Goal: Task Accomplishment & Management: Use online tool/utility

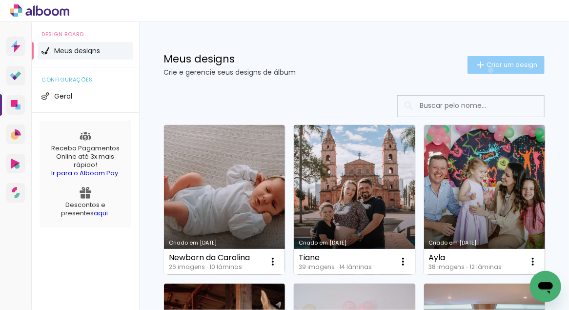
click at [483, 70] on paper-button "Criar um design" at bounding box center [505, 65] width 77 height 18
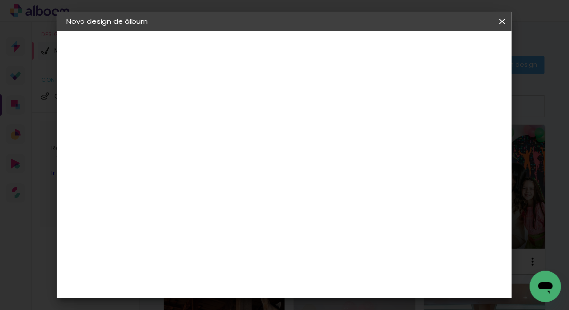
click at [226, 128] on input at bounding box center [226, 130] width 0 height 15
type input "Newborn da Carolina"
type paper-input "Newborn da Carolina"
click at [0, 0] on slot "Avançar" at bounding box center [0, 0] width 0 height 0
click at [244, 187] on input at bounding box center [250, 185] width 99 height 12
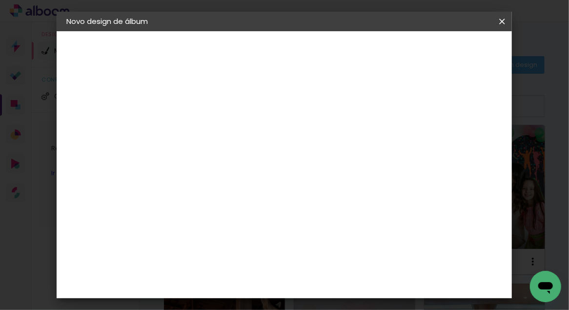
type input "schlosser"
type paper-input "schlosser"
drag, startPoint x: 229, startPoint y: 223, endPoint x: 287, endPoint y: 214, distance: 58.7
click at [229, 223] on div "Schlosser" at bounding box center [237, 221] width 37 height 8
click at [0, 0] on slot "Avançar" at bounding box center [0, 0] width 0 height 0
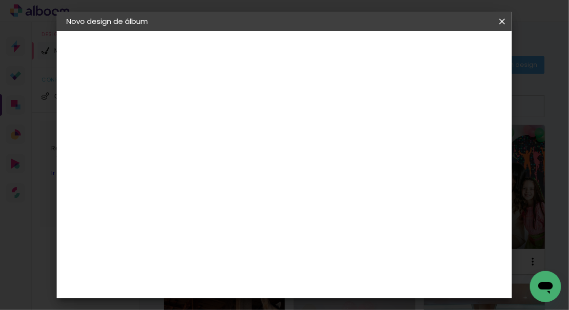
scroll to position [255, 0]
click at [292, 251] on span "25 × 25" at bounding box center [268, 264] width 45 height 26
click at [385, 45] on paper-button "Avançar" at bounding box center [361, 51] width 48 height 17
click at [399, 52] on span "Iniciar design" at bounding box center [388, 55] width 22 height 14
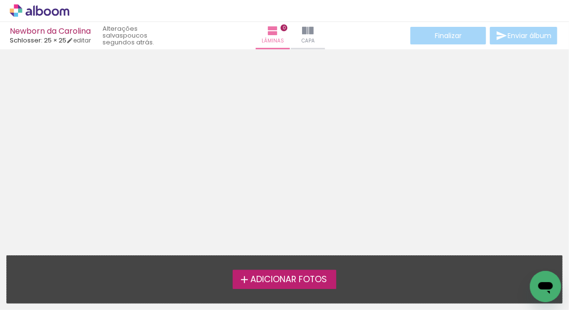
click at [305, 280] on span "Adicionar Fotos" at bounding box center [288, 279] width 77 height 9
click at [0, 0] on input "file" at bounding box center [0, 0] width 0 height 0
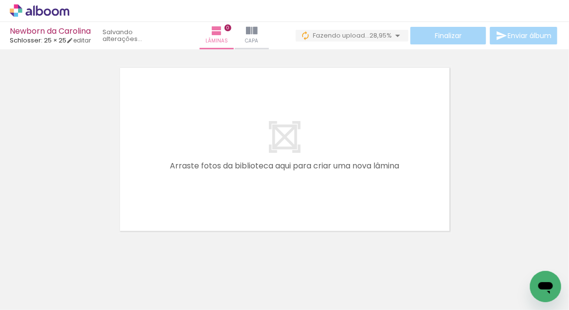
scroll to position [0, 1589]
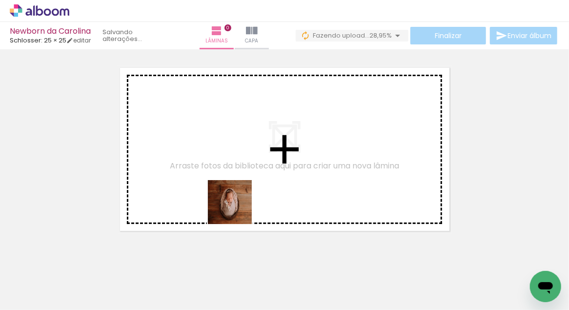
drag, startPoint x: 97, startPoint y: 284, endPoint x: 304, endPoint y: 189, distance: 228.7
click at [303, 189] on quentale-workspace at bounding box center [284, 155] width 569 height 310
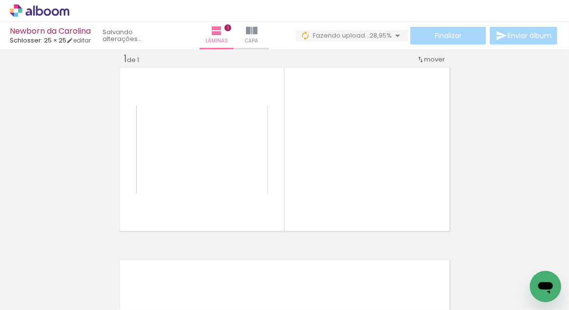
scroll to position [12, 0]
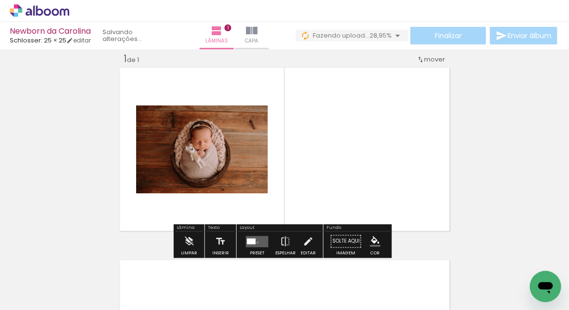
click at [255, 242] on quentale-layouter at bounding box center [257, 241] width 22 height 11
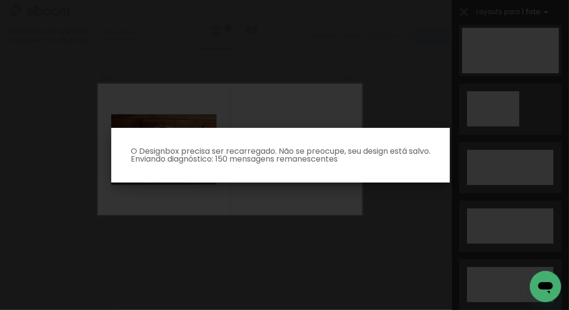
scroll to position [0, 0]
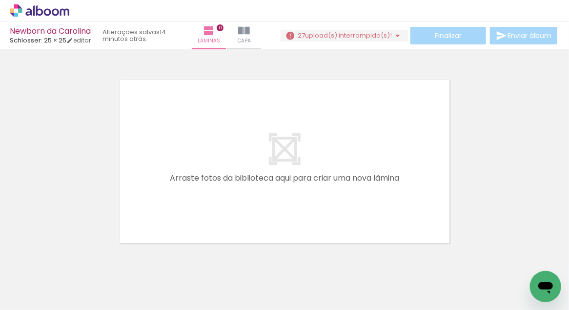
scroll to position [0, 1589]
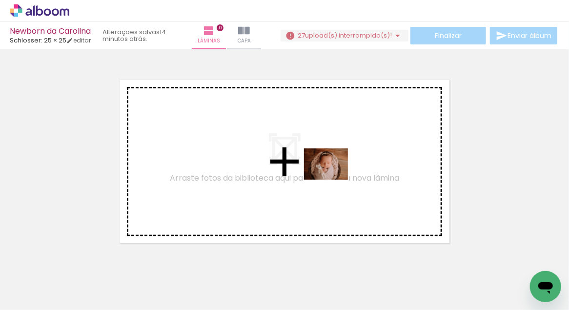
drag, startPoint x: 159, startPoint y: 279, endPoint x: 333, endPoint y: 178, distance: 201.1
click at [333, 178] on quentale-workspace at bounding box center [284, 155] width 569 height 310
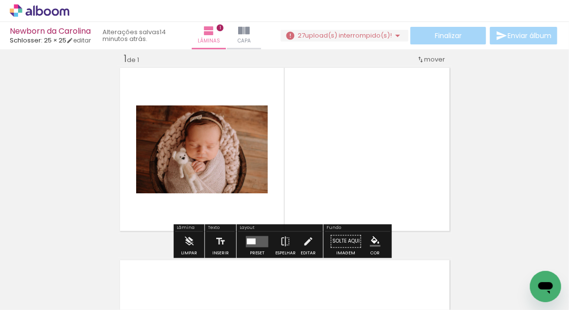
scroll to position [12, 0]
click at [247, 242] on div at bounding box center [251, 241] width 9 height 6
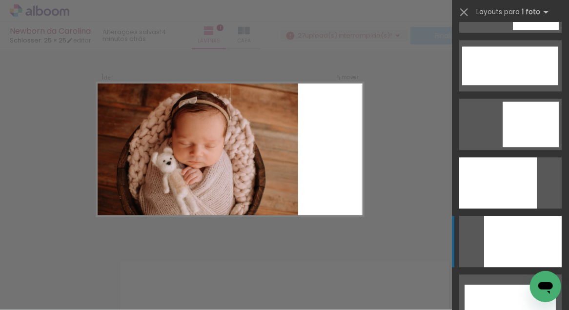
scroll to position [2463, 0]
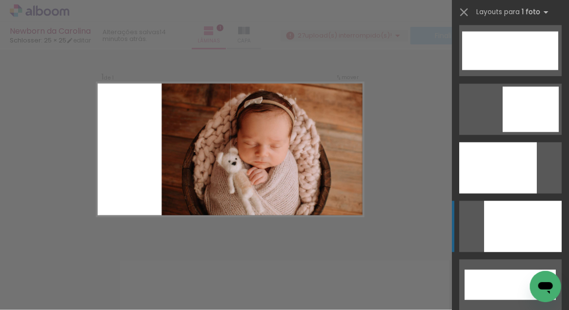
click at [519, 227] on div at bounding box center [523, 225] width 78 height 51
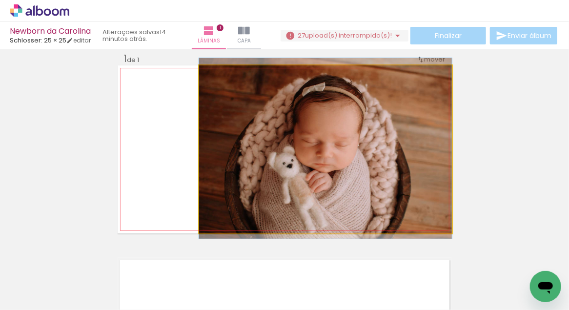
drag, startPoint x: 385, startPoint y: 184, endPoint x: 396, endPoint y: 183, distance: 10.8
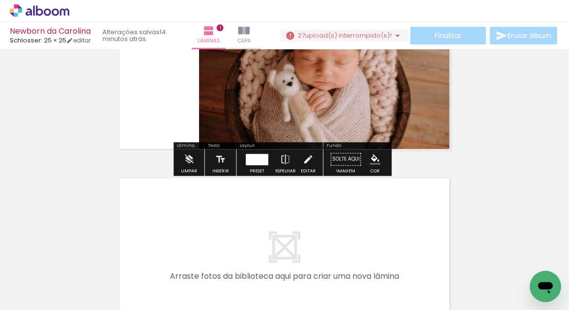
scroll to position [185, 0]
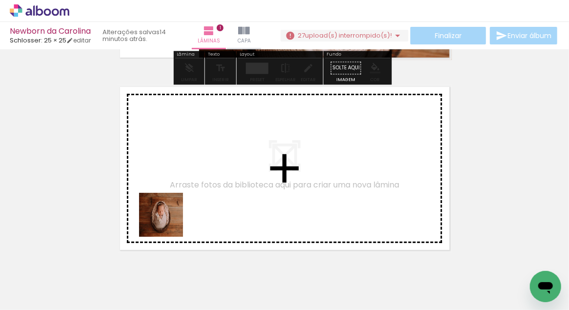
drag, startPoint x: 117, startPoint y: 275, endPoint x: 191, endPoint y: 195, distance: 109.4
click at [191, 195] on quentale-workspace at bounding box center [284, 155] width 569 height 310
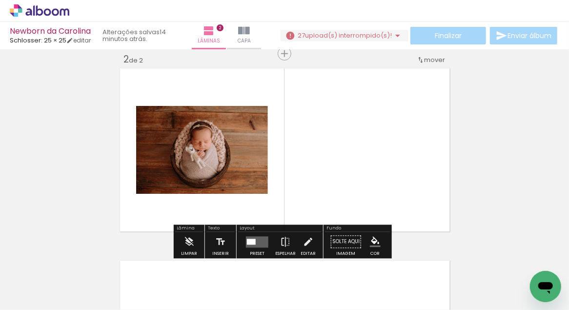
scroll to position [204, 0]
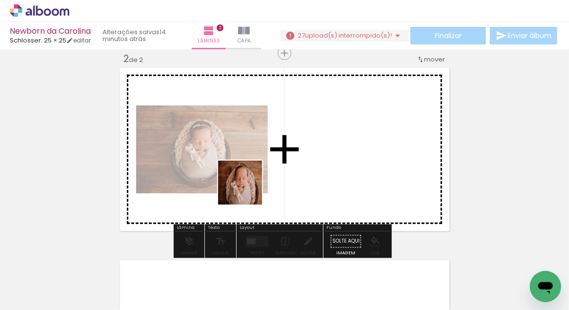
drag, startPoint x: 211, startPoint y: 289, endPoint x: 248, endPoint y: 189, distance: 107.1
click at [248, 189] on quentale-workspace at bounding box center [284, 155] width 569 height 310
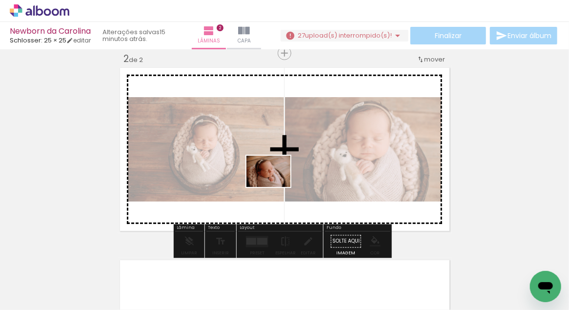
drag, startPoint x: 254, startPoint y: 288, endPoint x: 277, endPoint y: 161, distance: 128.9
click at [277, 161] on quentale-workspace at bounding box center [284, 155] width 569 height 310
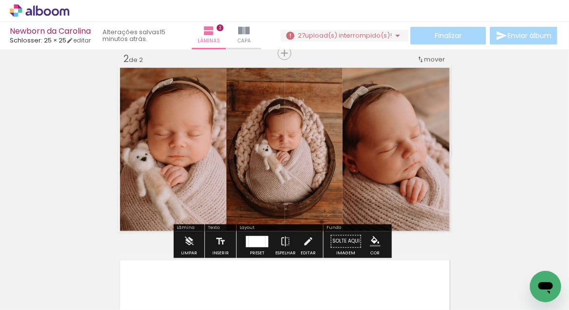
click at [33, 280] on input "Todas as fotos" at bounding box center [27, 280] width 37 height 8
click at [0, 0] on slot "Não utilizadas" at bounding box center [0, 0] width 0 height 0
type input "Não utilizadas"
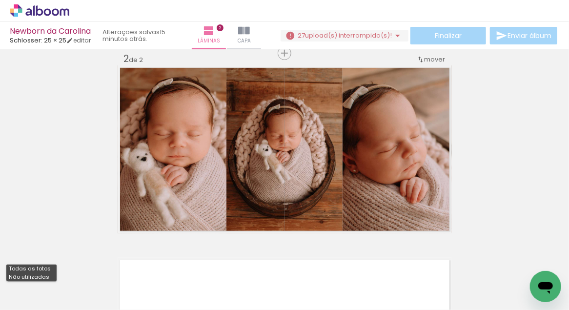
scroll to position [0, 1371]
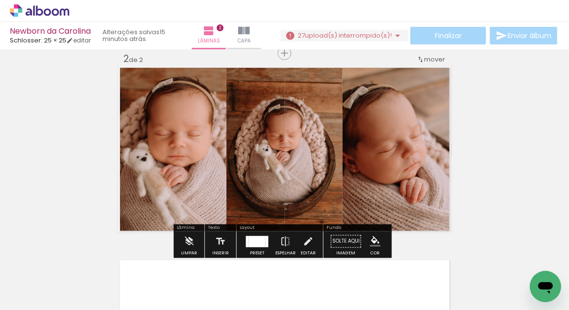
click at [255, 246] on div at bounding box center [257, 241] width 17 height 11
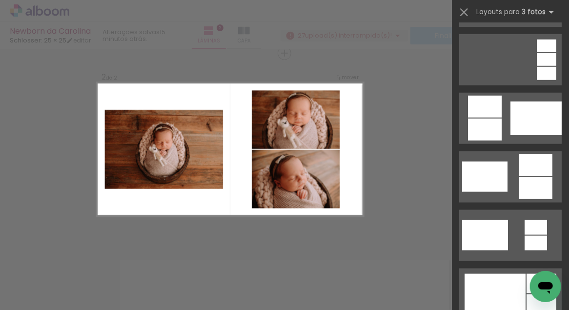
scroll to position [419, 0]
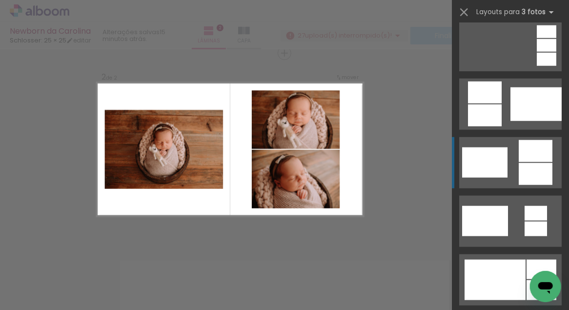
click at [501, 159] on div at bounding box center [484, 162] width 45 height 30
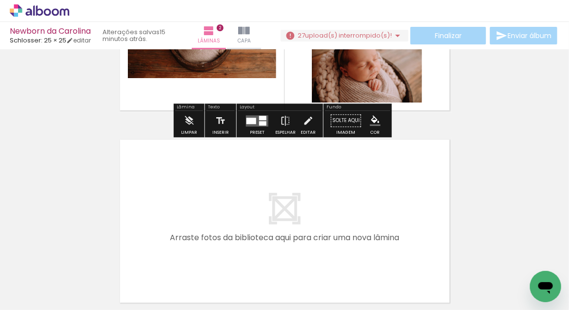
scroll to position [358, 0]
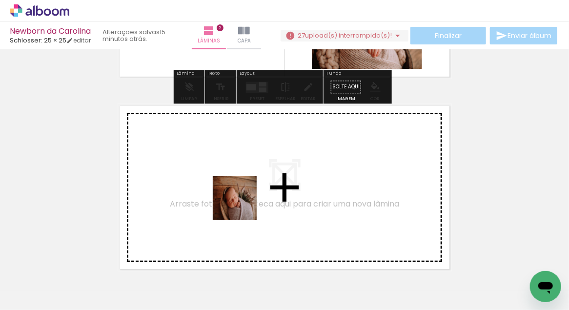
drag, startPoint x: 248, startPoint y: 227, endPoint x: 242, endPoint y: 205, distance: 22.4
click at [242, 205] on quentale-workspace at bounding box center [284, 155] width 569 height 310
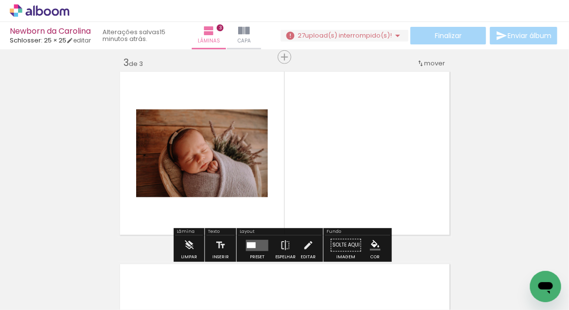
scroll to position [397, 0]
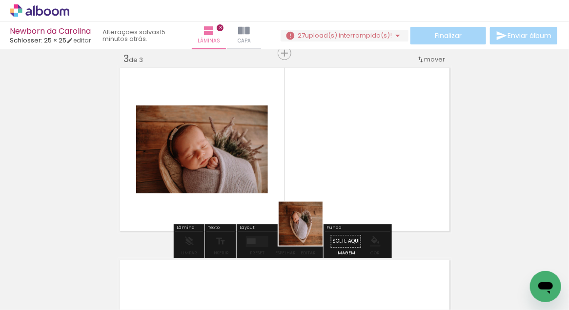
drag, startPoint x: 267, startPoint y: 284, endPoint x: 358, endPoint y: 180, distance: 138.3
click at [358, 180] on quentale-workspace at bounding box center [284, 155] width 569 height 310
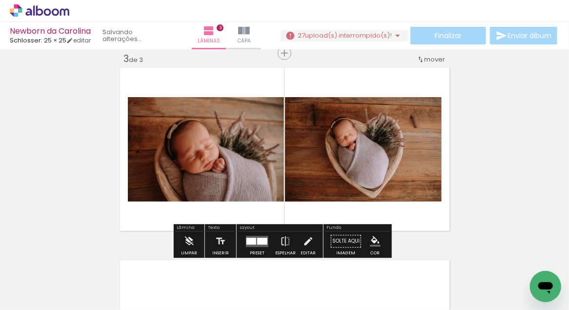
scroll to position [0, 1262]
click at [255, 245] on quentale-layouter at bounding box center [257, 241] width 22 height 11
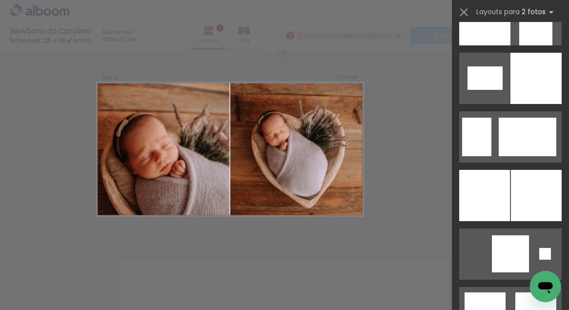
scroll to position [1440, 0]
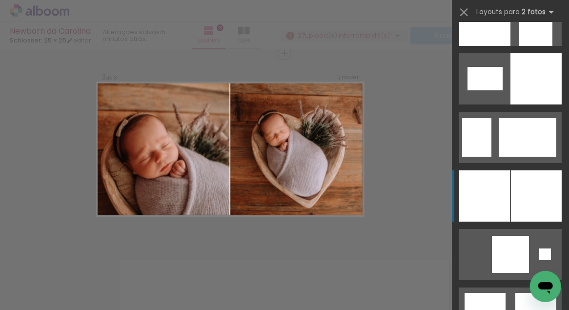
click at [528, 180] on div at bounding box center [536, 195] width 51 height 51
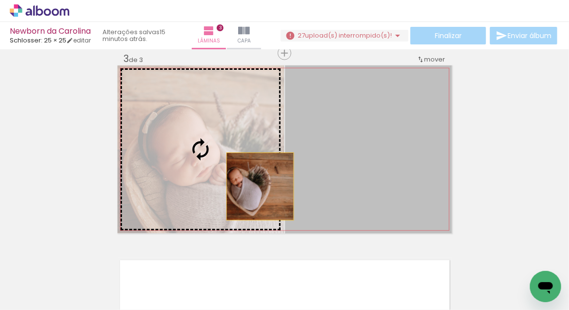
drag, startPoint x: 340, startPoint y: 186, endPoint x: 257, endPoint y: 186, distance: 83.4
click at [0, 0] on slot at bounding box center [0, 0] width 0 height 0
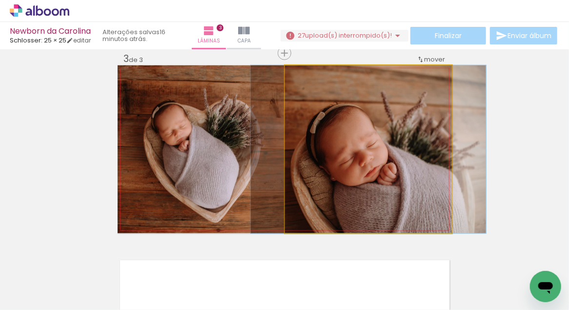
click at [393, 142] on quentale-photo at bounding box center [368, 149] width 167 height 168
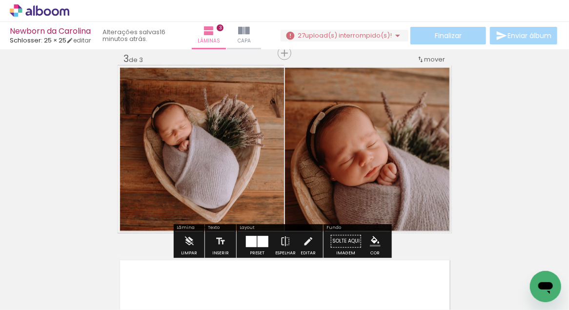
click at [258, 245] on div at bounding box center [263, 241] width 11 height 11
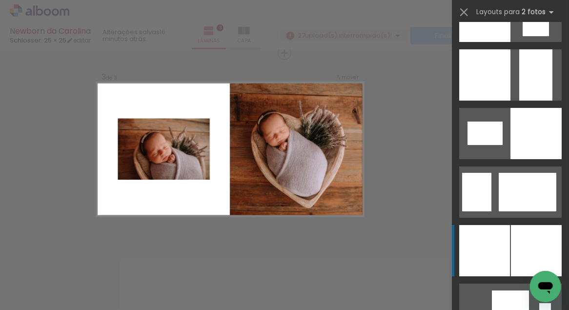
scroll to position [1384, 0]
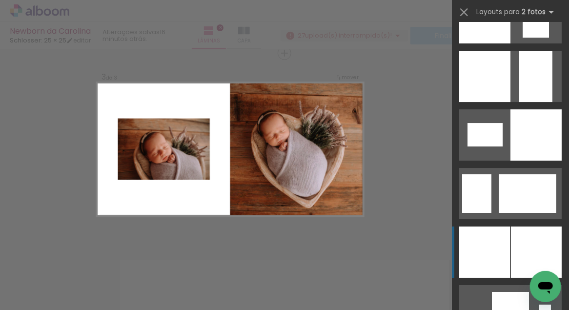
click at [520, 140] on div at bounding box center [535, 134] width 51 height 51
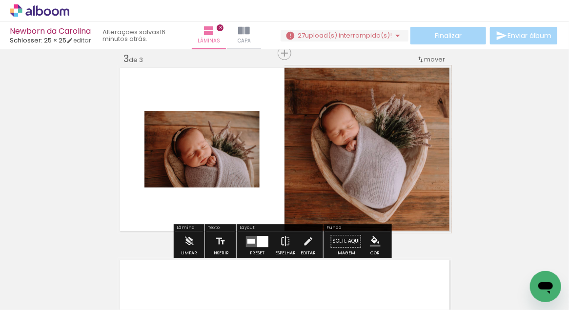
click at [287, 242] on iron-icon at bounding box center [285, 242] width 11 height 20
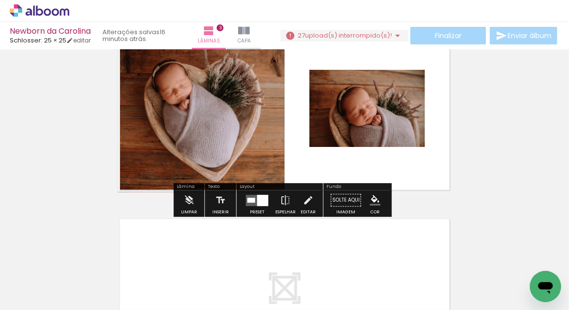
scroll to position [456, 0]
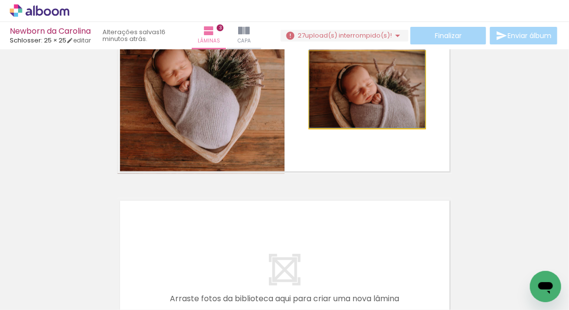
drag, startPoint x: 385, startPoint y: 88, endPoint x: 380, endPoint y: 85, distance: 6.4
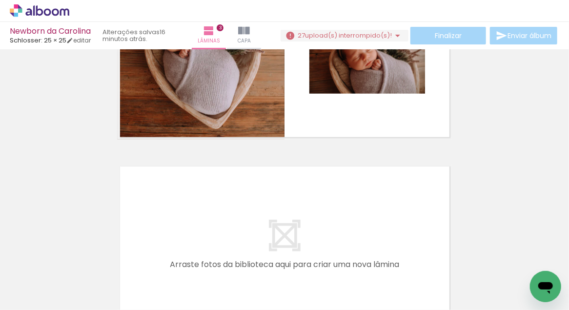
scroll to position [0, 0]
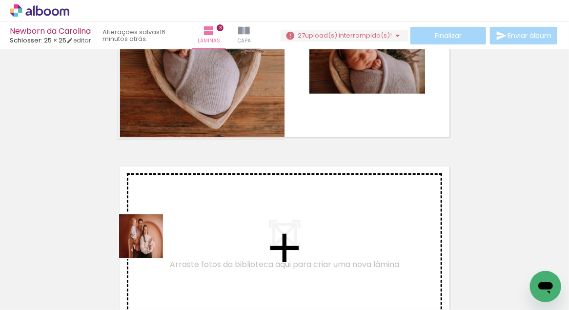
drag, startPoint x: 148, startPoint y: 243, endPoint x: 187, endPoint y: 211, distance: 50.2
click at [187, 211] on quentale-workspace at bounding box center [284, 155] width 569 height 310
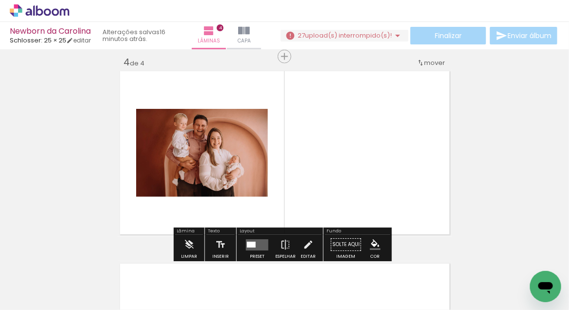
scroll to position [589, 0]
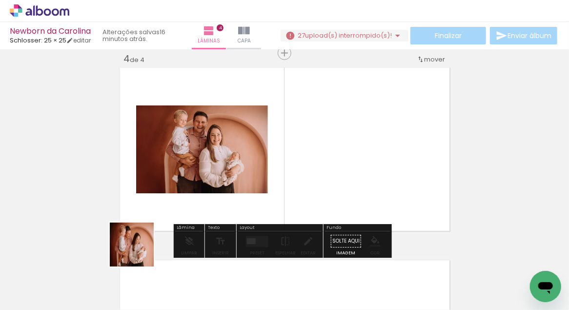
drag, startPoint x: 93, startPoint y: 287, endPoint x: 174, endPoint y: 196, distance: 121.9
click at [175, 195] on quentale-workspace at bounding box center [284, 155] width 569 height 310
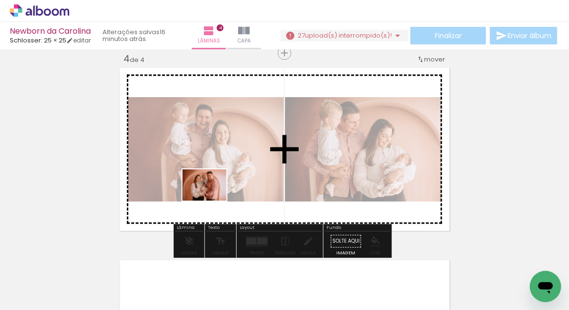
drag, startPoint x: 115, startPoint y: 274, endPoint x: 212, endPoint y: 198, distance: 123.0
click at [212, 198] on quentale-workspace at bounding box center [284, 155] width 569 height 310
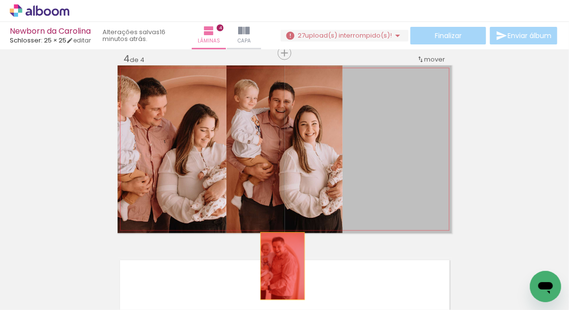
drag, startPoint x: 375, startPoint y: 137, endPoint x: 279, endPoint y: 266, distance: 160.8
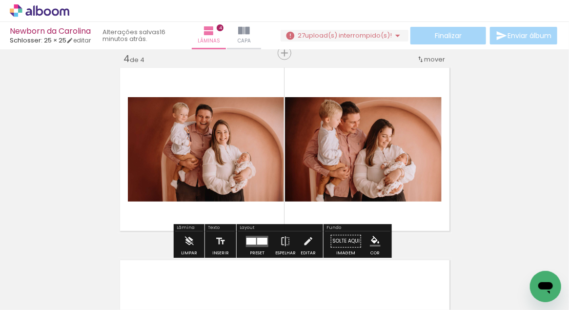
click at [260, 242] on div at bounding box center [262, 241] width 10 height 7
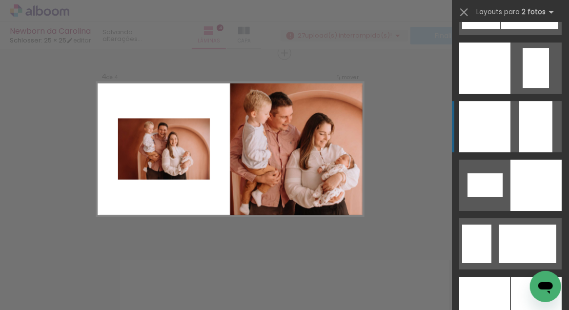
scroll to position [1361, 0]
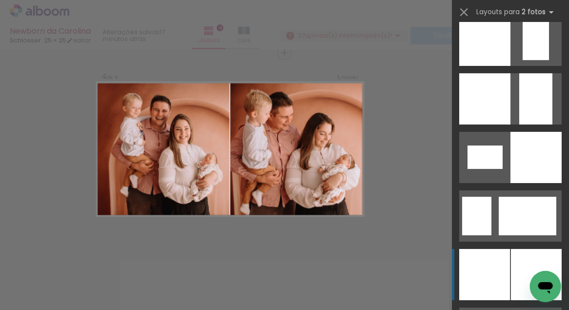
click at [497, 261] on div at bounding box center [484, 274] width 51 height 51
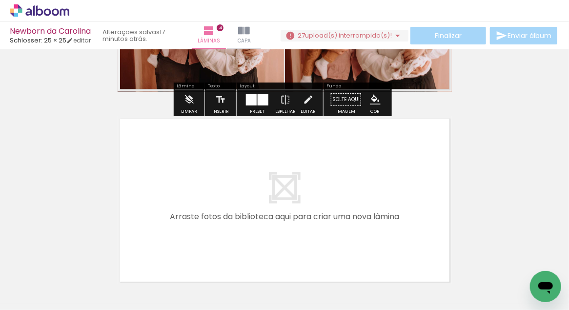
scroll to position [732, 0]
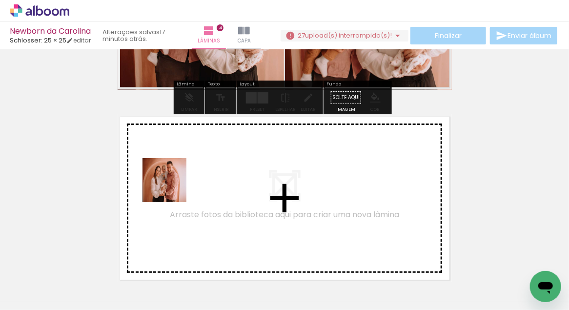
drag, startPoint x: 95, startPoint y: 286, endPoint x: 173, endPoint y: 186, distance: 126.8
click at [173, 186] on quentale-workspace at bounding box center [284, 155] width 569 height 310
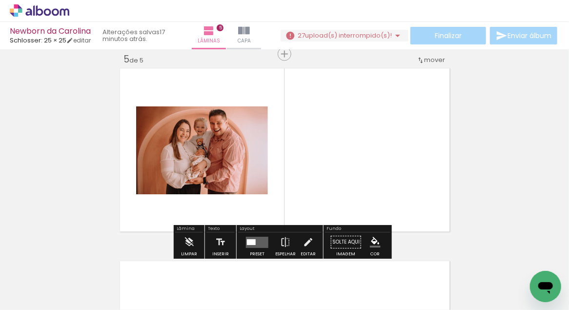
scroll to position [781, 0]
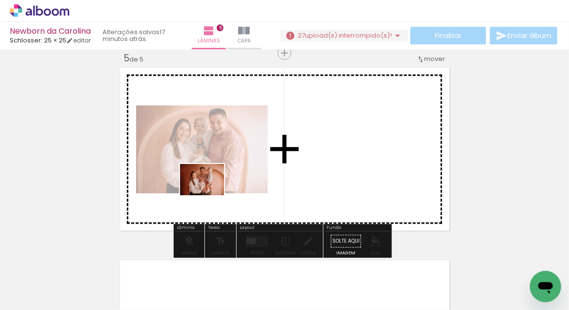
drag, startPoint x: 155, startPoint y: 283, endPoint x: 209, endPoint y: 193, distance: 105.2
click at [209, 193] on quentale-workspace at bounding box center [284, 155] width 569 height 310
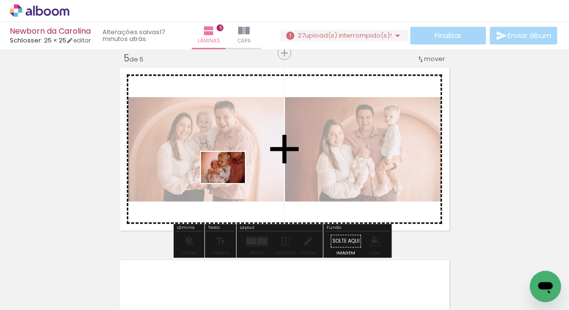
drag, startPoint x: 158, startPoint y: 281, endPoint x: 230, endPoint y: 181, distance: 123.6
click at [230, 181] on quentale-workspace at bounding box center [284, 155] width 569 height 310
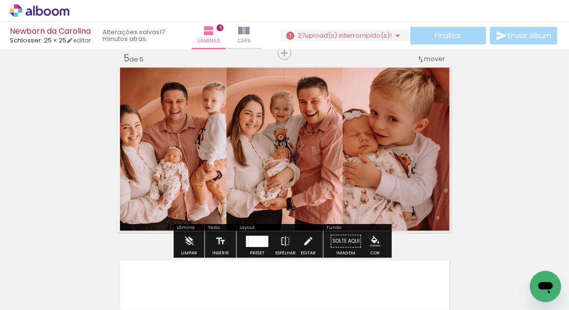
click at [260, 239] on div at bounding box center [257, 241] width 17 height 11
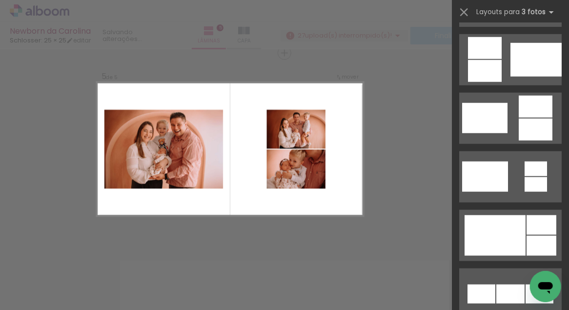
scroll to position [474, 0]
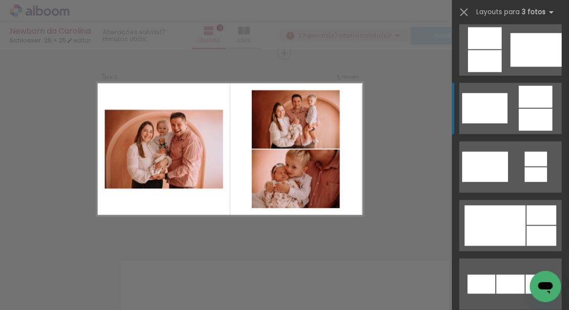
click at [499, 101] on div at bounding box center [484, 108] width 45 height 30
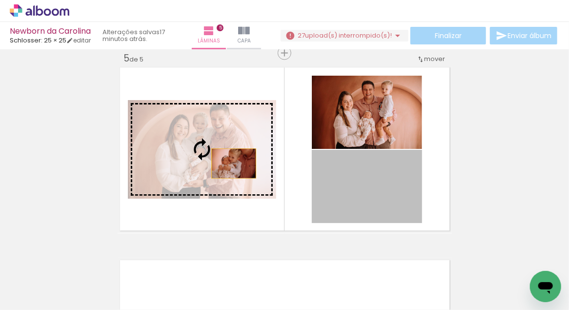
drag, startPoint x: 365, startPoint y: 180, endPoint x: 230, endPoint y: 163, distance: 135.7
click at [0, 0] on slot at bounding box center [0, 0] width 0 height 0
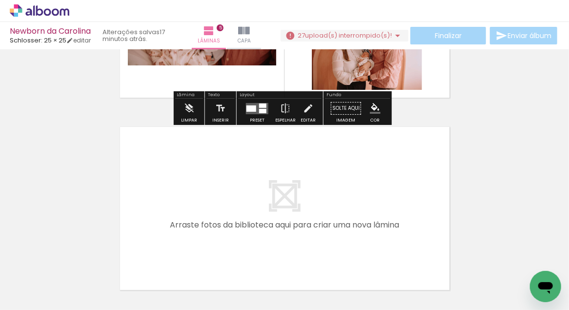
scroll to position [915, 0]
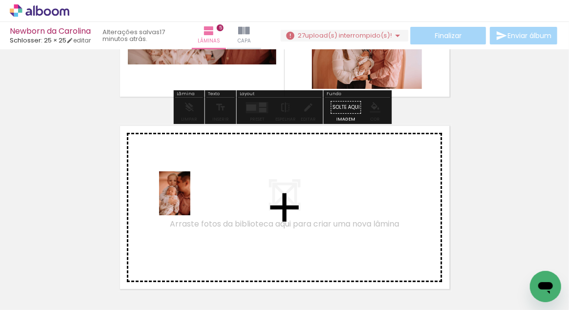
drag, startPoint x: 111, startPoint y: 286, endPoint x: 188, endPoint y: 200, distance: 115.3
click at [188, 200] on quentale-workspace at bounding box center [284, 155] width 569 height 310
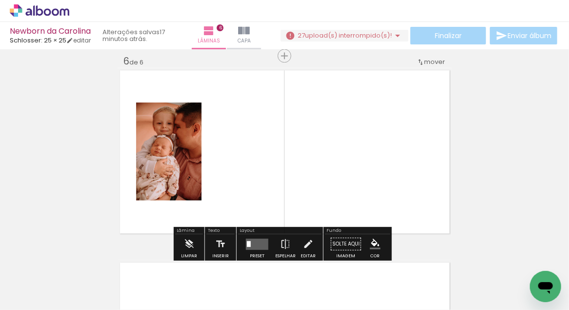
scroll to position [973, 0]
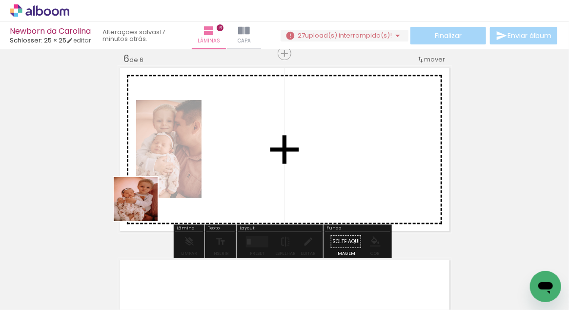
drag, startPoint x: 97, startPoint y: 283, endPoint x: 152, endPoint y: 192, distance: 106.6
click at [159, 181] on quentale-workspace at bounding box center [284, 155] width 569 height 310
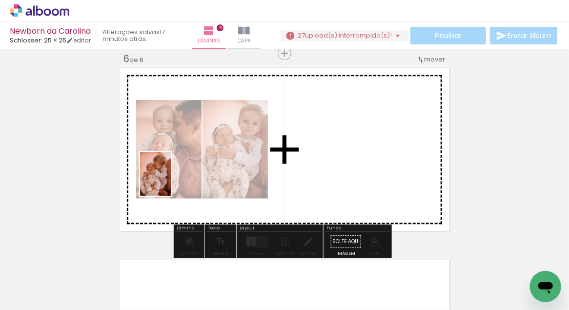
drag, startPoint x: 100, startPoint y: 287, endPoint x: 169, endPoint y: 181, distance: 126.2
click at [169, 181] on quentale-workspace at bounding box center [284, 155] width 569 height 310
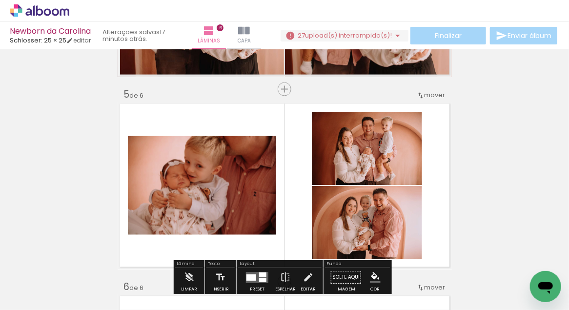
scroll to position [750, 0]
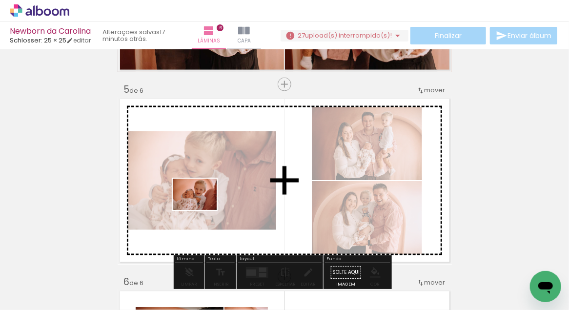
drag, startPoint x: 102, startPoint y: 281, endPoint x: 202, endPoint y: 208, distance: 124.2
click at [202, 208] on quentale-workspace at bounding box center [284, 155] width 569 height 310
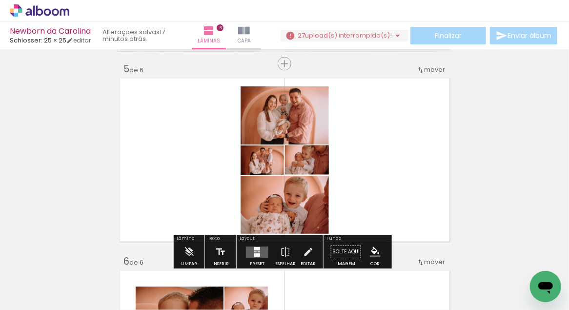
scroll to position [811, 0]
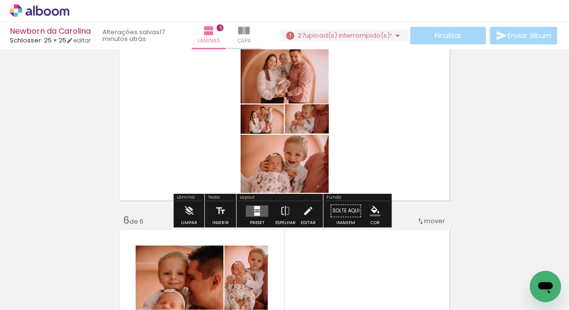
click at [257, 207] on div at bounding box center [257, 207] width 6 height 3
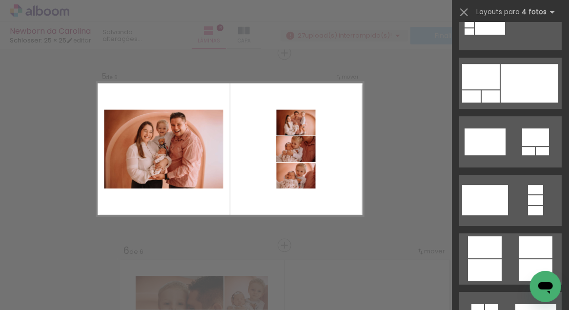
scroll to position [2947, 0]
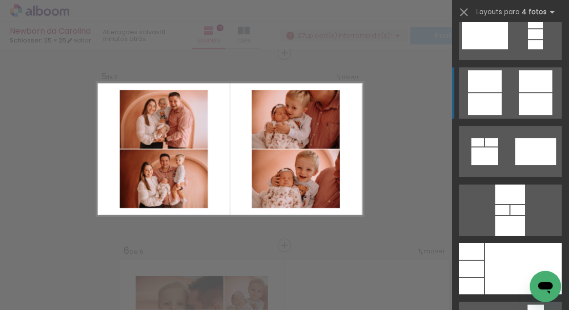
click at [518, 99] on div at bounding box center [535, 104] width 34 height 22
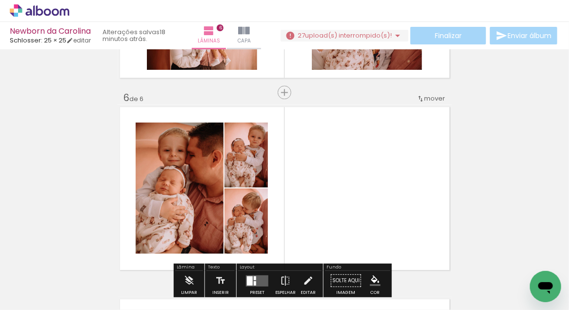
scroll to position [1009, 0]
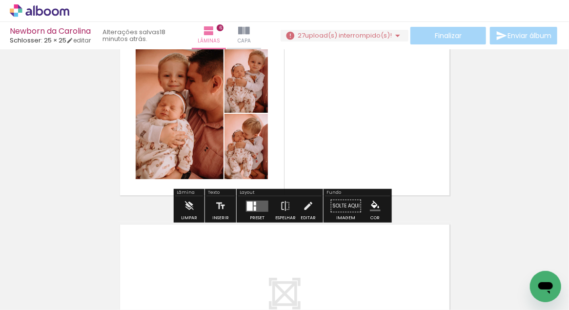
click at [254, 208] on div at bounding box center [255, 208] width 2 height 4
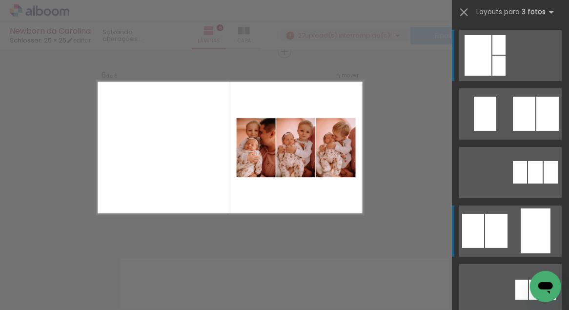
scroll to position [973, 0]
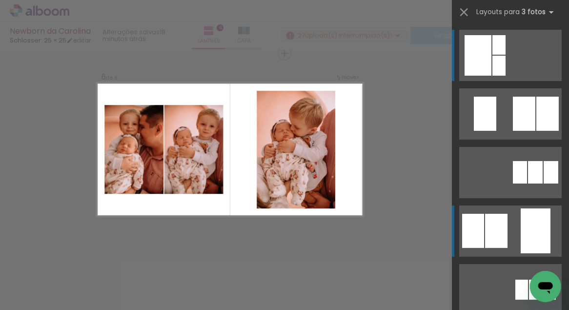
click at [508, 230] on quentale-layouter at bounding box center [510, 230] width 102 height 51
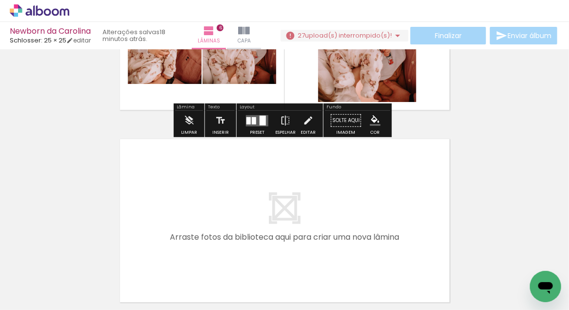
scroll to position [1183, 0]
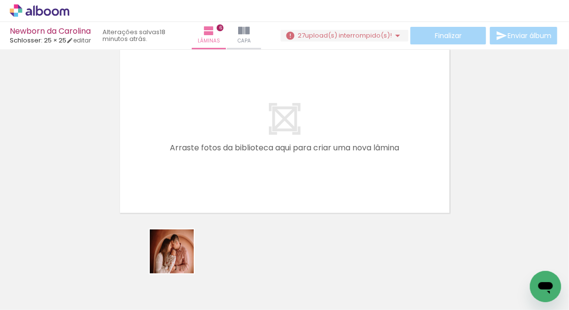
drag, startPoint x: 166, startPoint y: 285, endPoint x: 215, endPoint y: 192, distance: 105.1
click at [215, 192] on quentale-workspace at bounding box center [284, 155] width 569 height 310
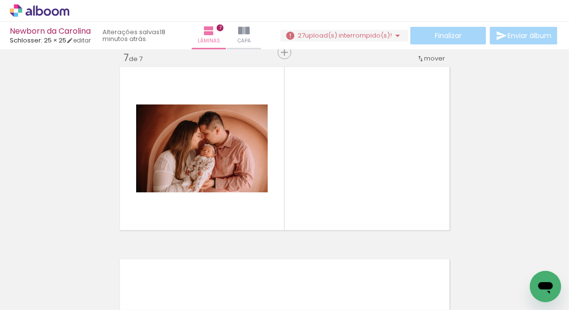
scroll to position [1165, 0]
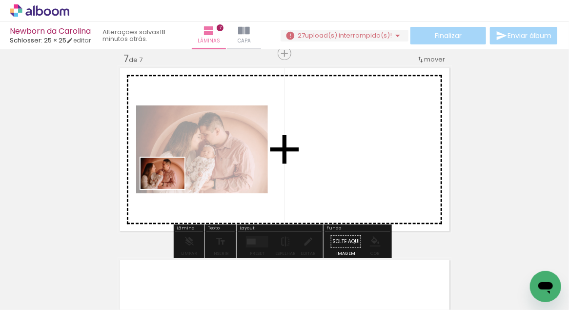
drag, startPoint x: 94, startPoint y: 283, endPoint x: 170, endPoint y: 187, distance: 122.6
click at [170, 187] on quentale-workspace at bounding box center [284, 155] width 569 height 310
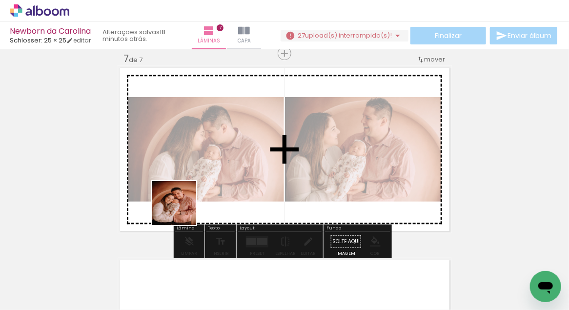
drag, startPoint x: 103, startPoint y: 282, endPoint x: 195, endPoint y: 194, distance: 127.3
click at [195, 194] on quentale-workspace at bounding box center [284, 155] width 569 height 310
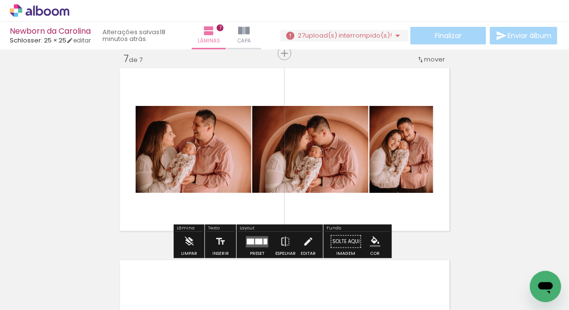
click at [257, 240] on div at bounding box center [258, 241] width 7 height 6
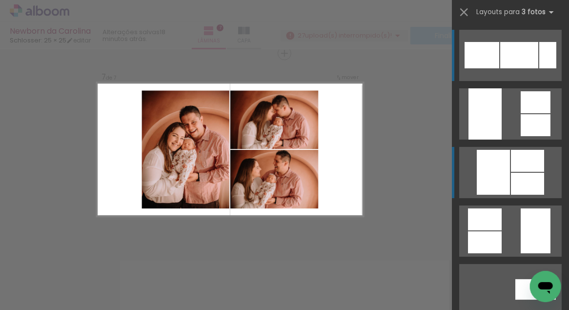
click at [519, 165] on div at bounding box center [527, 161] width 33 height 22
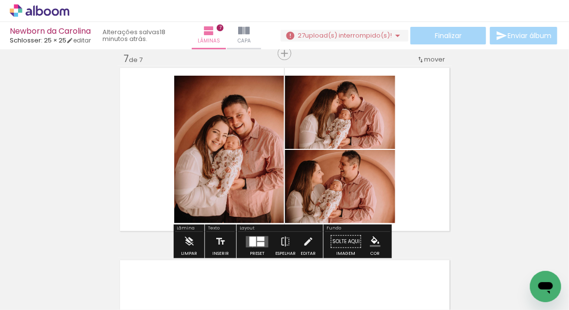
click at [250, 246] on quentale-layouter at bounding box center [257, 241] width 22 height 11
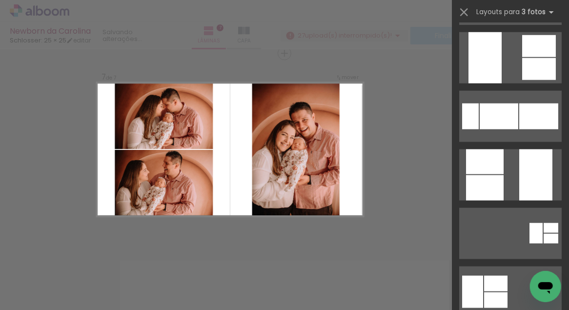
scroll to position [440, 0]
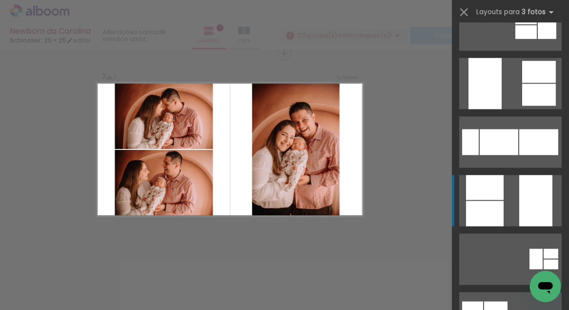
click at [508, 193] on quentale-layouter at bounding box center [510, 200] width 102 height 51
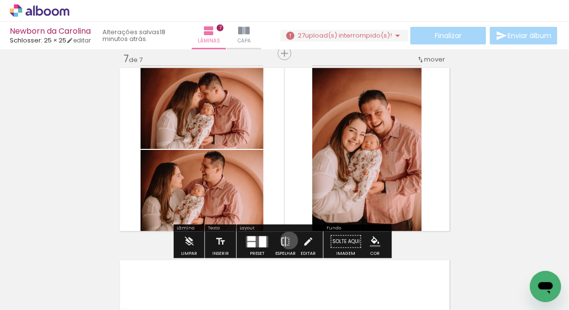
click at [287, 240] on iron-icon at bounding box center [285, 242] width 11 height 20
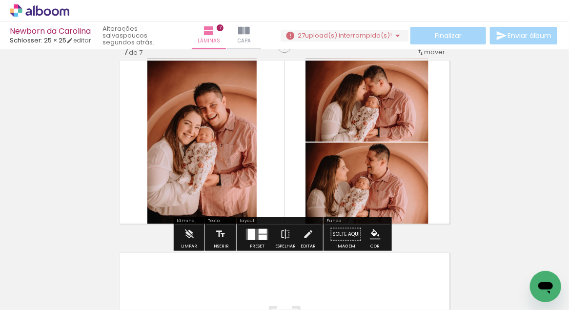
scroll to position [1283, 0]
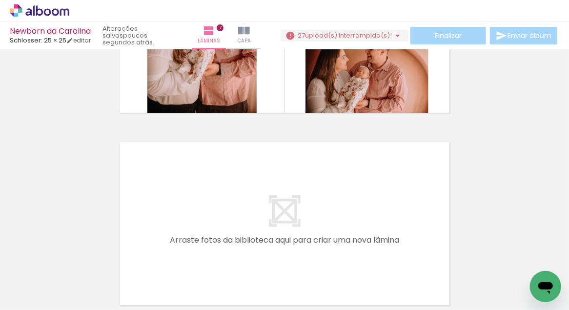
drag, startPoint x: 227, startPoint y: 280, endPoint x: 227, endPoint y: 230, distance: 49.7
click at [227, 230] on quentale-workspace at bounding box center [284, 155] width 569 height 310
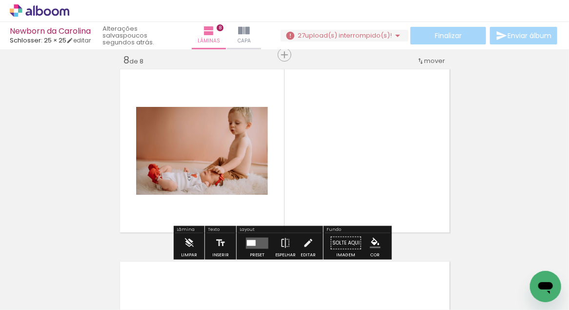
scroll to position [1357, 0]
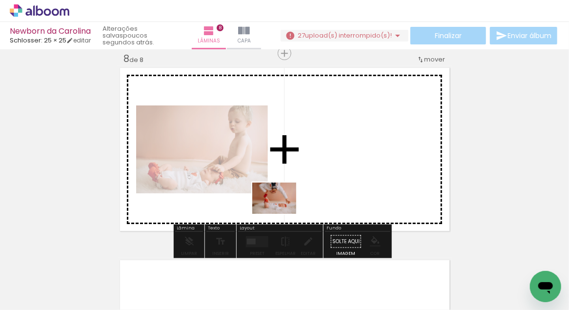
drag, startPoint x: 275, startPoint y: 278, endPoint x: 281, endPoint y: 212, distance: 66.7
click at [281, 212] on quentale-workspace at bounding box center [284, 155] width 569 height 310
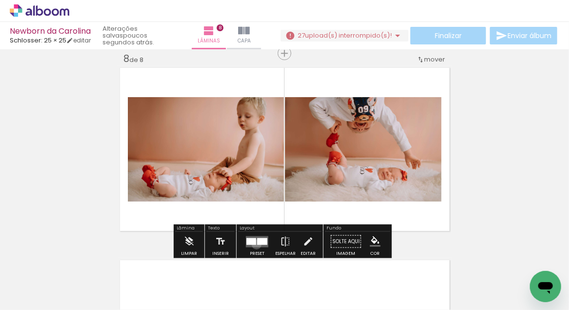
click at [254, 244] on quentale-layouter at bounding box center [257, 241] width 22 height 11
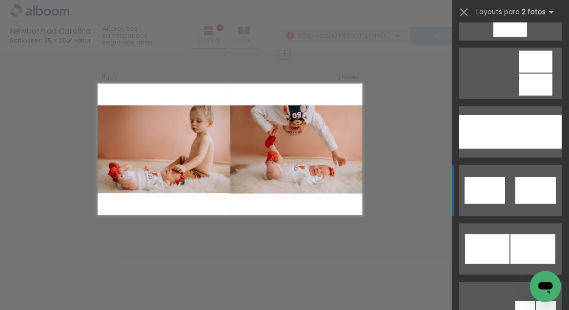
scroll to position [516, 0]
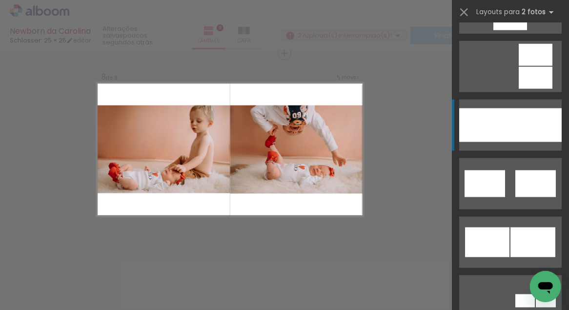
click at [502, 112] on div at bounding box center [484, 125] width 51 height 34
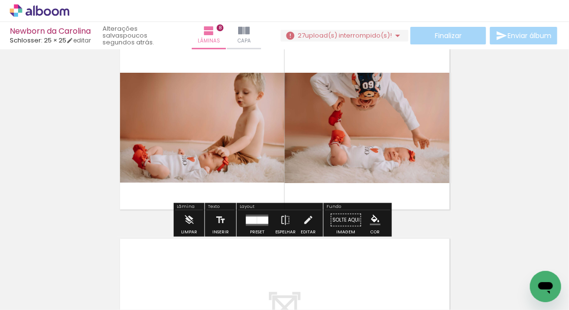
scroll to position [1446, 0]
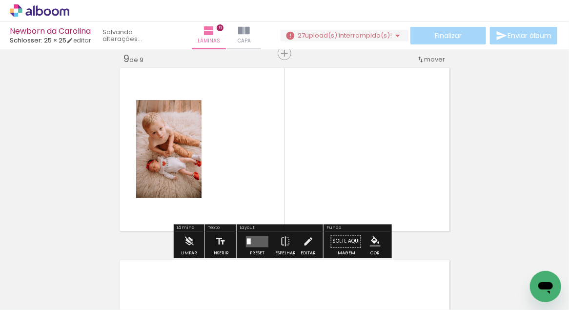
scroll to position [516, 0]
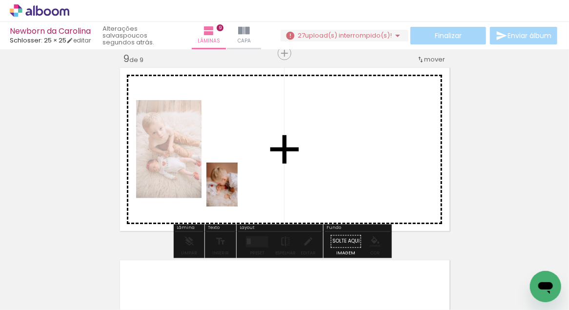
drag, startPoint x: 229, startPoint y: 274, endPoint x: 236, endPoint y: 192, distance: 82.7
click at [236, 192] on quentale-workspace at bounding box center [284, 155] width 569 height 310
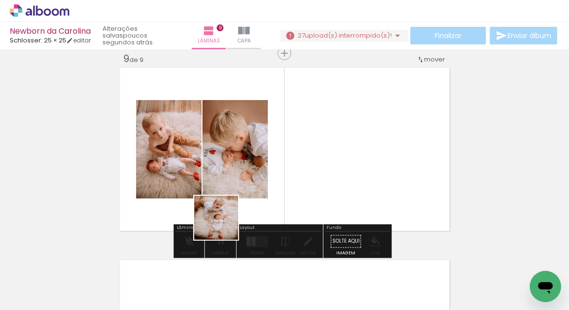
drag, startPoint x: 218, startPoint y: 284, endPoint x: 226, endPoint y: 194, distance: 90.6
click at [226, 194] on quentale-workspace at bounding box center [284, 155] width 569 height 310
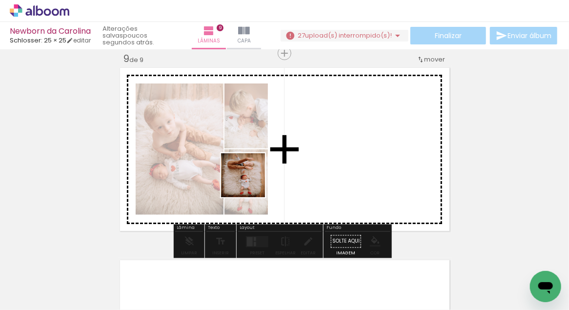
drag, startPoint x: 216, startPoint y: 280, endPoint x: 251, endPoint y: 179, distance: 106.7
click at [251, 179] on quentale-workspace at bounding box center [284, 155] width 569 height 310
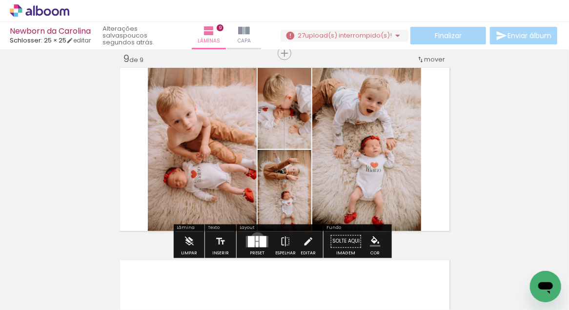
click at [256, 238] on div at bounding box center [257, 238] width 3 height 5
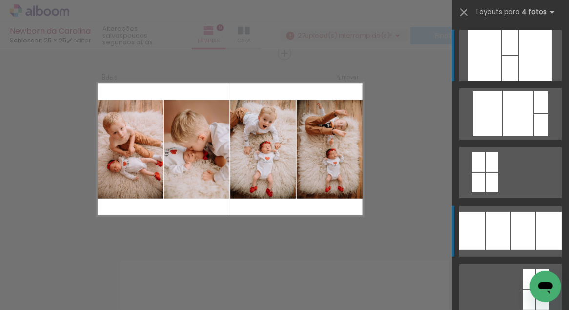
click at [523, 222] on div at bounding box center [523, 231] width 24 height 38
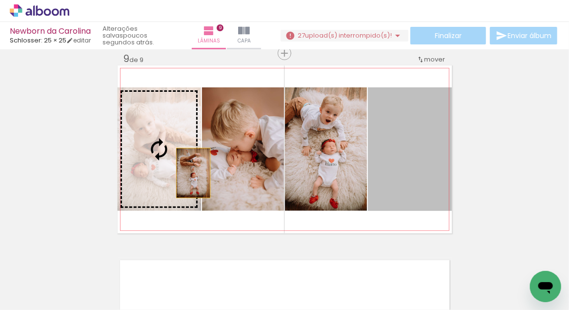
drag, startPoint x: 406, startPoint y: 171, endPoint x: 184, endPoint y: 173, distance: 221.9
click at [0, 0] on slot at bounding box center [0, 0] width 0 height 0
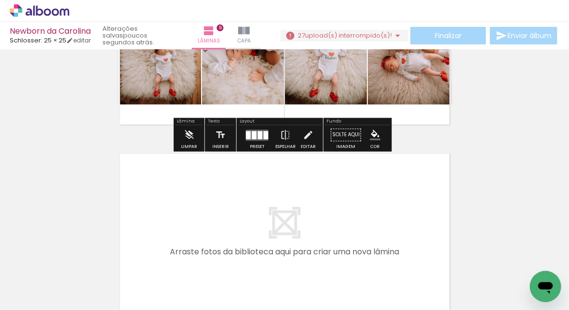
scroll to position [1670, 0]
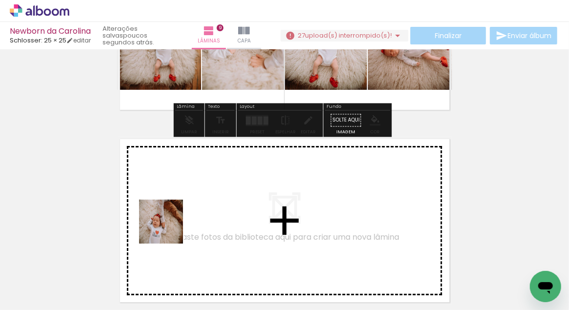
drag, startPoint x: 153, startPoint y: 285, endPoint x: 170, endPoint y: 212, distance: 75.2
click at [170, 212] on quentale-workspace at bounding box center [284, 155] width 569 height 310
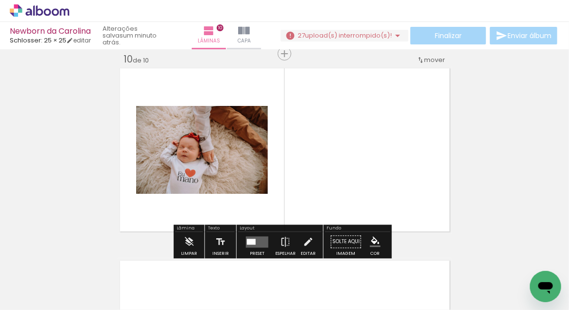
scroll to position [1742, 0]
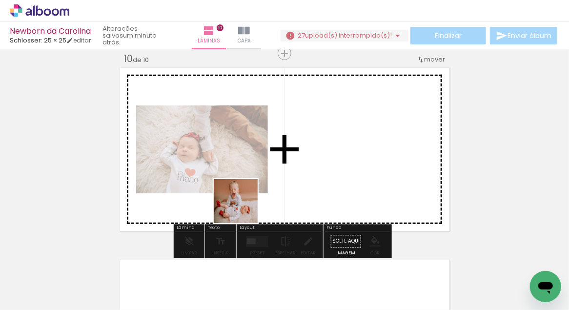
drag, startPoint x: 211, startPoint y: 277, endPoint x: 237, endPoint y: 217, distance: 65.1
click at [244, 204] on quentale-workspace at bounding box center [284, 155] width 569 height 310
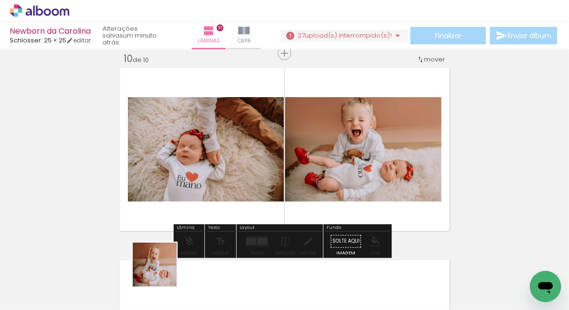
drag, startPoint x: 162, startPoint y: 272, endPoint x: 218, endPoint y: 209, distance: 83.9
click at [218, 209] on quentale-workspace at bounding box center [284, 155] width 569 height 310
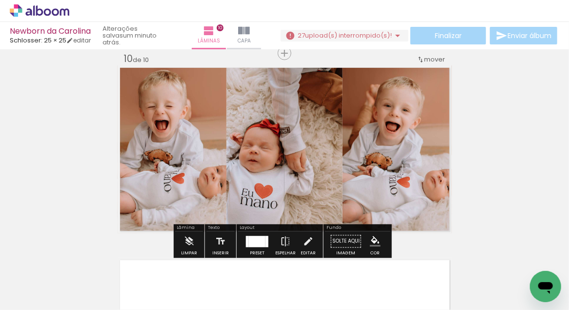
click at [253, 240] on div at bounding box center [257, 241] width 17 height 11
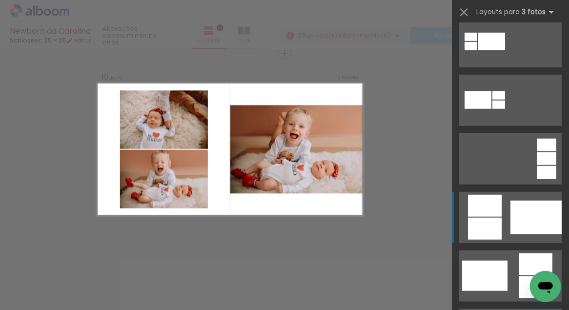
scroll to position [306, 0]
click at [510, 202] on div at bounding box center [535, 217] width 51 height 34
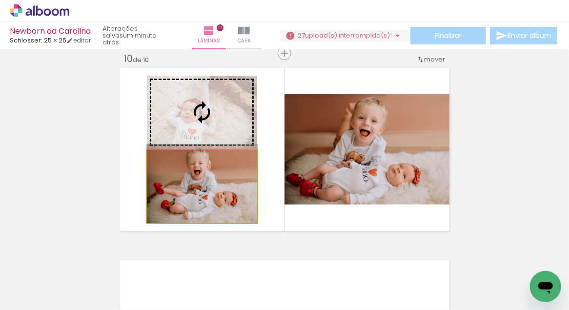
drag, startPoint x: 217, startPoint y: 187, endPoint x: 220, endPoint y: 145, distance: 42.1
click at [0, 0] on slot at bounding box center [0, 0] width 0 height 0
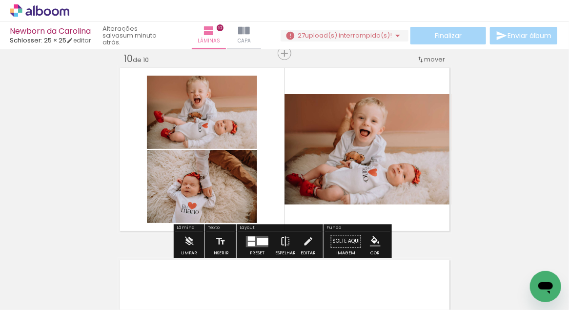
click at [287, 240] on iron-icon at bounding box center [285, 242] width 11 height 20
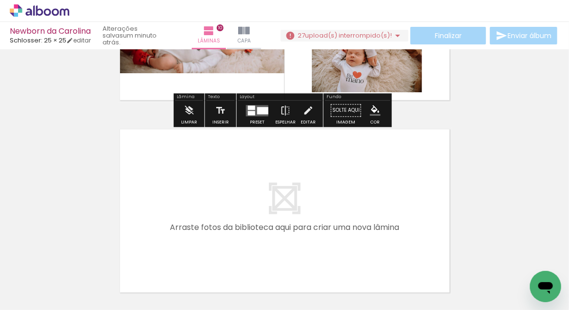
scroll to position [1879, 0]
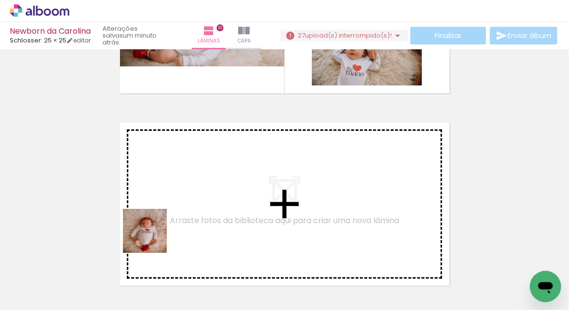
drag, startPoint x: 95, startPoint y: 292, endPoint x: 176, endPoint y: 218, distance: 108.8
click at [176, 218] on quentale-workspace at bounding box center [284, 155] width 569 height 310
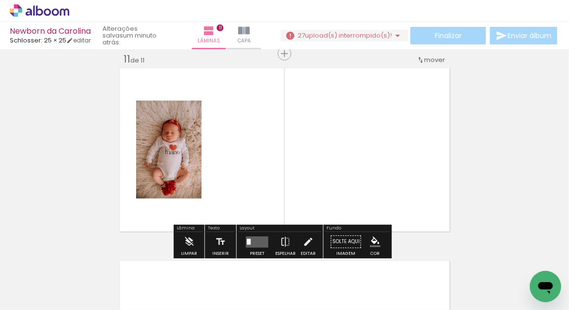
scroll to position [1934, 0]
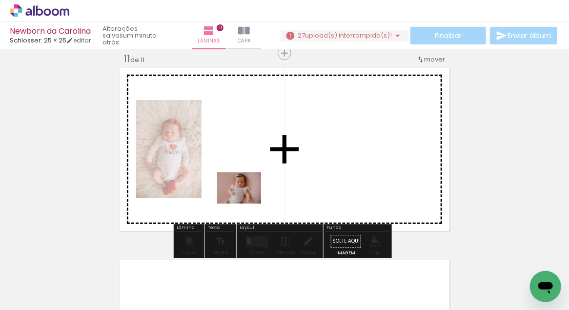
drag, startPoint x: 161, startPoint y: 282, endPoint x: 246, endPoint y: 201, distance: 117.6
click at [246, 201] on quentale-workspace at bounding box center [284, 155] width 569 height 310
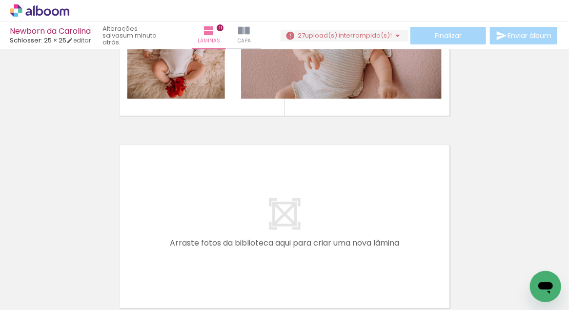
scroll to position [2049, 0]
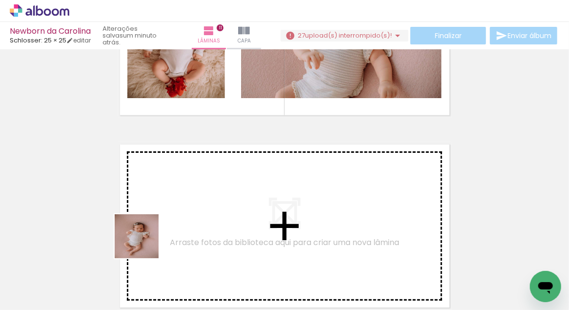
drag, startPoint x: 104, startPoint y: 284, endPoint x: 159, endPoint y: 230, distance: 76.9
click at [159, 230] on quentale-workspace at bounding box center [284, 155] width 569 height 310
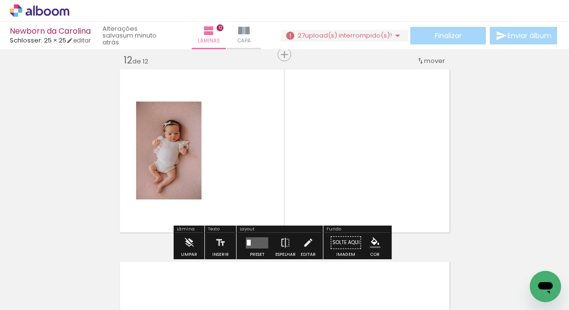
scroll to position [2126, 0]
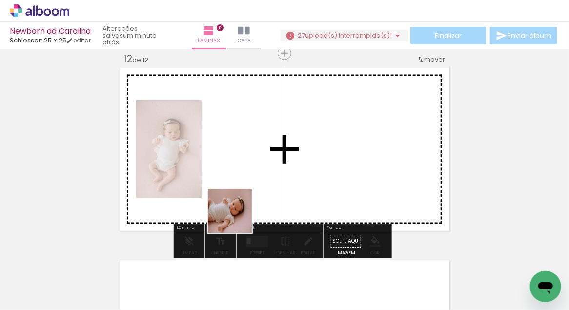
drag, startPoint x: 211, startPoint y: 282, endPoint x: 238, endPoint y: 217, distance: 71.1
click at [238, 217] on quentale-workspace at bounding box center [284, 155] width 569 height 310
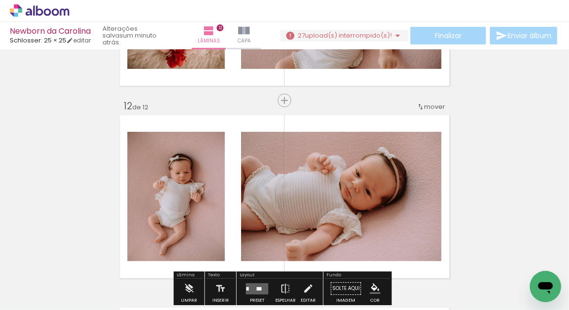
scroll to position [2132, 0]
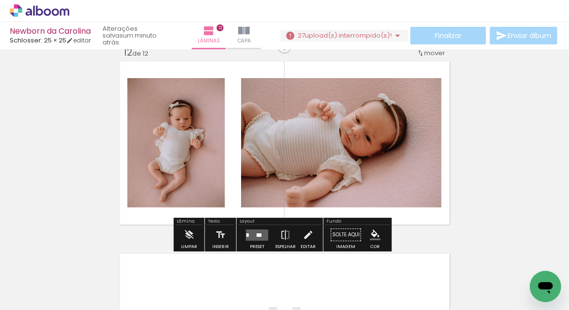
click at [261, 237] on quentale-layouter at bounding box center [257, 234] width 22 height 11
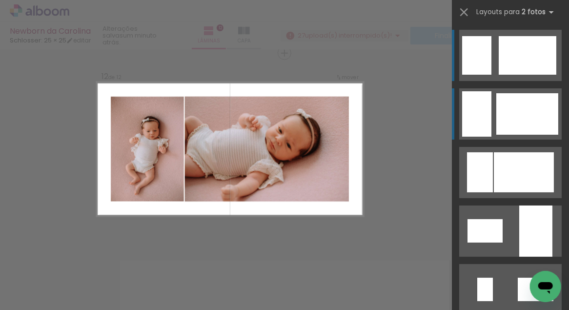
scroll to position [2126, 0]
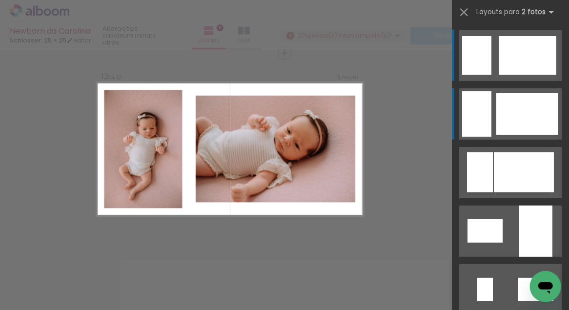
click at [517, 121] on div at bounding box center [527, 113] width 62 height 41
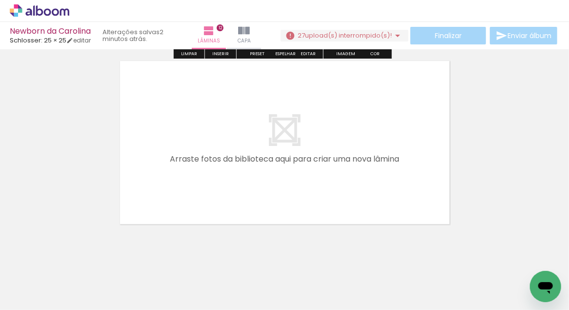
scroll to position [2326, 0]
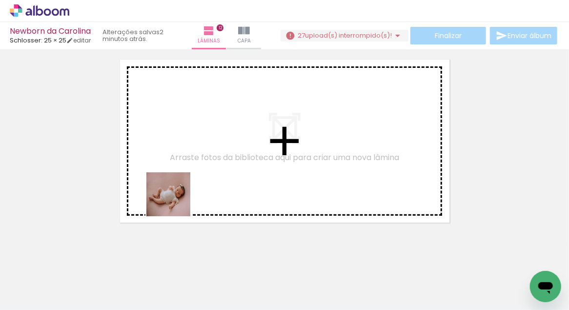
drag, startPoint x: 170, startPoint y: 285, endPoint x: 176, endPoint y: 201, distance: 84.6
click at [176, 201] on quentale-workspace at bounding box center [284, 155] width 569 height 310
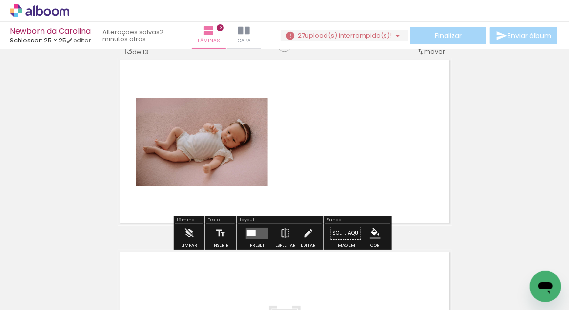
scroll to position [2335, 0]
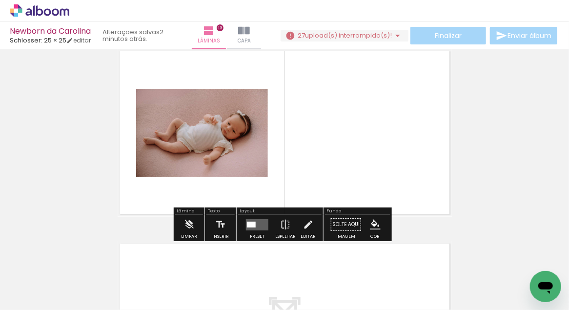
click at [259, 223] on quentale-layouter at bounding box center [257, 224] width 22 height 11
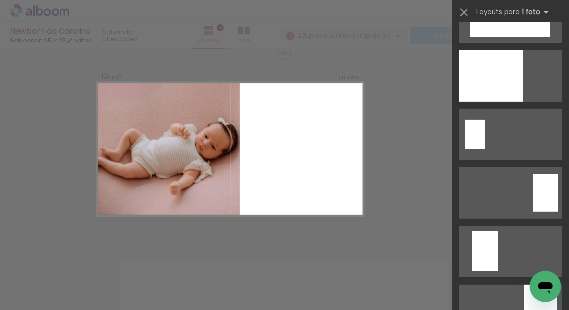
scroll to position [1508, 0]
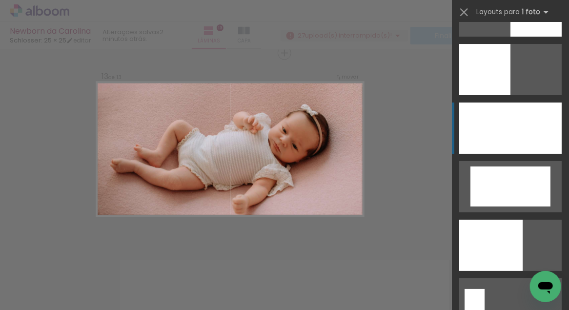
click at [523, 142] on div at bounding box center [510, 127] width 102 height 51
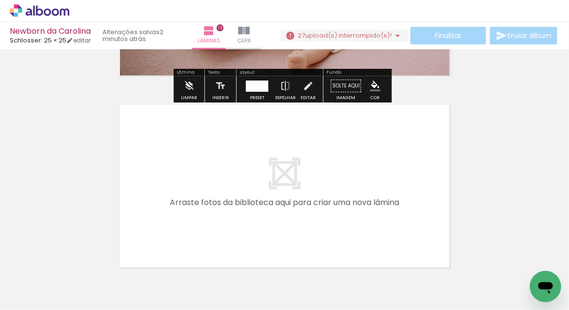
scroll to position [2510, 0]
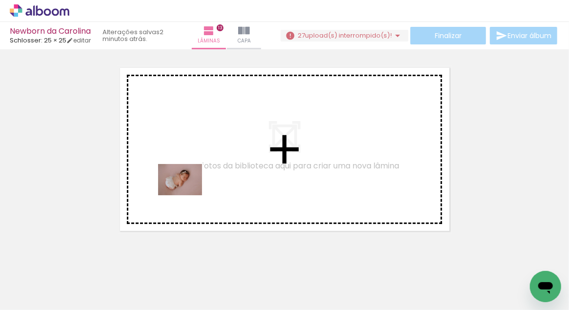
drag, startPoint x: 156, startPoint y: 278, endPoint x: 187, endPoint y: 193, distance: 91.0
click at [187, 193] on quentale-workspace at bounding box center [284, 155] width 569 height 310
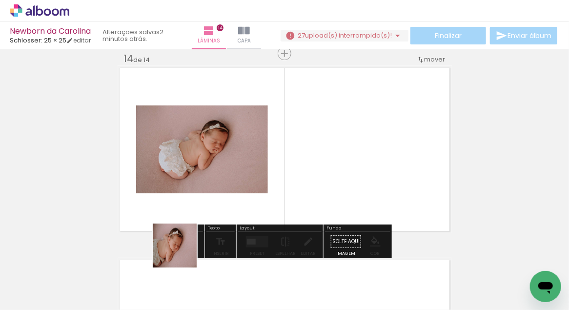
drag, startPoint x: 173, startPoint y: 267, endPoint x: 218, endPoint y: 199, distance: 81.0
click at [218, 199] on quentale-workspace at bounding box center [284, 155] width 569 height 310
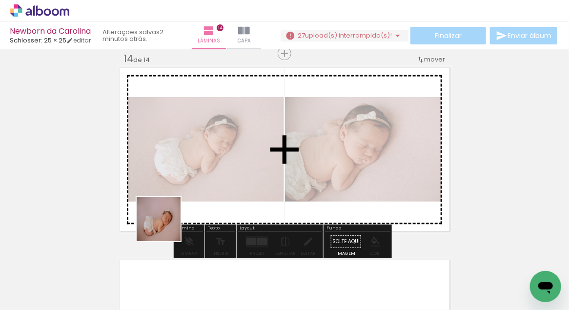
drag, startPoint x: 153, startPoint y: 278, endPoint x: 172, endPoint y: 198, distance: 82.2
click at [172, 198] on quentale-workspace at bounding box center [284, 155] width 569 height 310
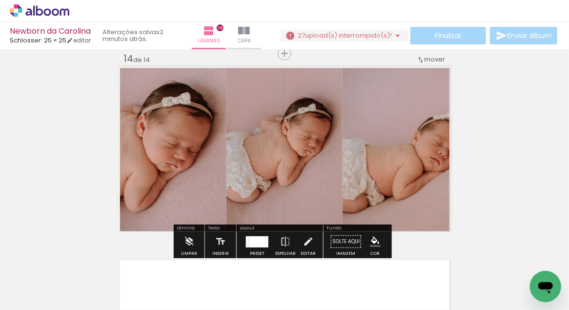
drag, startPoint x: 255, startPoint y: 241, endPoint x: 274, endPoint y: 231, distance: 21.8
click at [255, 241] on div at bounding box center [257, 241] width 17 height 11
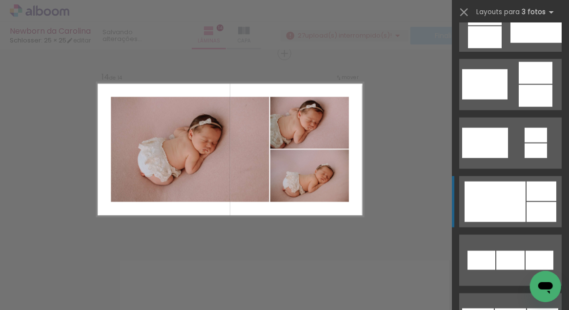
scroll to position [498, 0]
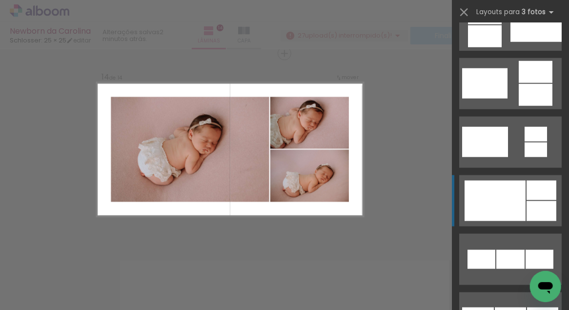
click at [507, 208] on div at bounding box center [494, 200] width 61 height 40
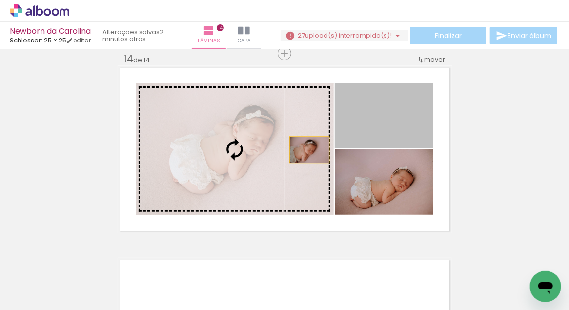
drag, startPoint x: 388, startPoint y: 137, endPoint x: 306, endPoint y: 149, distance: 82.9
click at [0, 0] on slot at bounding box center [0, 0] width 0 height 0
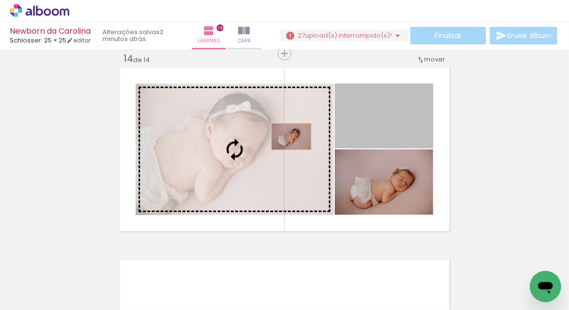
drag, startPoint x: 377, startPoint y: 124, endPoint x: 288, endPoint y: 136, distance: 90.6
click at [0, 0] on slot at bounding box center [0, 0] width 0 height 0
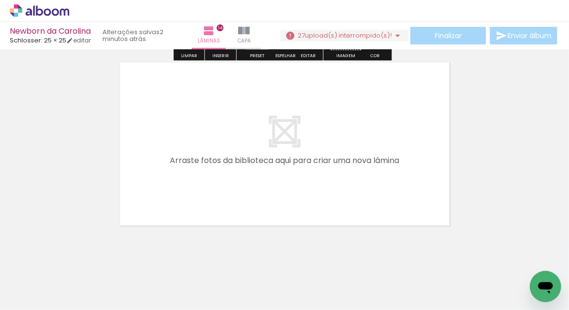
scroll to position [2709, 0]
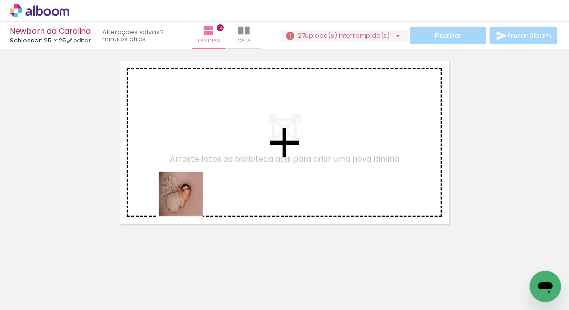
drag, startPoint x: 170, startPoint y: 275, endPoint x: 191, endPoint y: 197, distance: 80.7
click at [190, 185] on quentale-workspace at bounding box center [284, 155] width 569 height 310
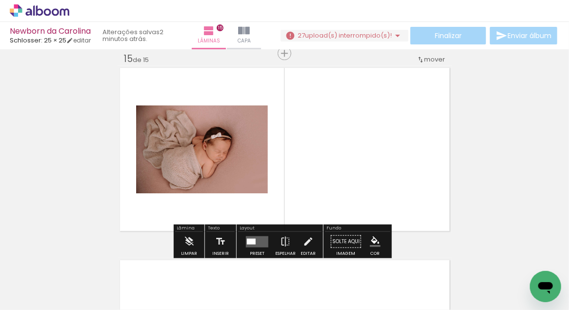
scroll to position [2702, 0]
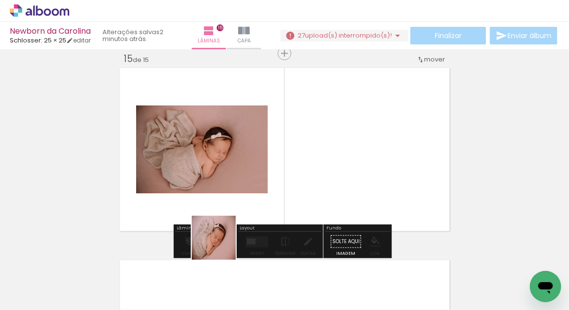
drag, startPoint x: 161, startPoint y: 280, endPoint x: 288, endPoint y: 204, distance: 148.3
click at [288, 204] on quentale-workspace at bounding box center [284, 155] width 569 height 310
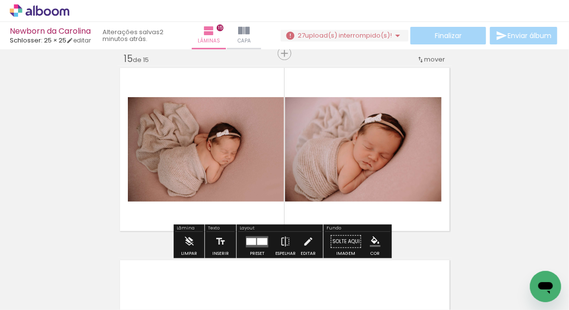
click at [257, 242] on div at bounding box center [262, 241] width 10 height 7
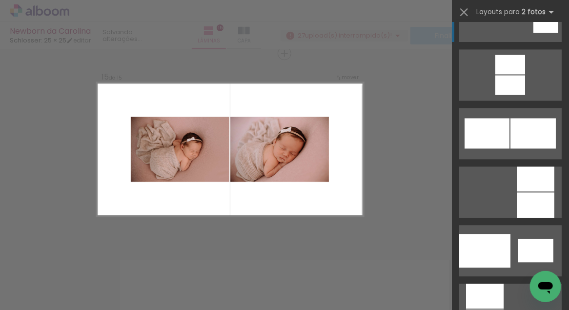
scroll to position [1486, 0]
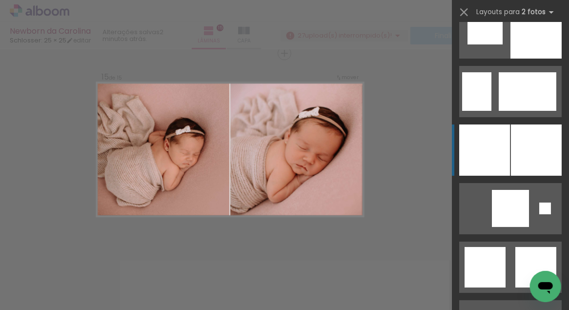
click at [534, 149] on div at bounding box center [536, 149] width 51 height 51
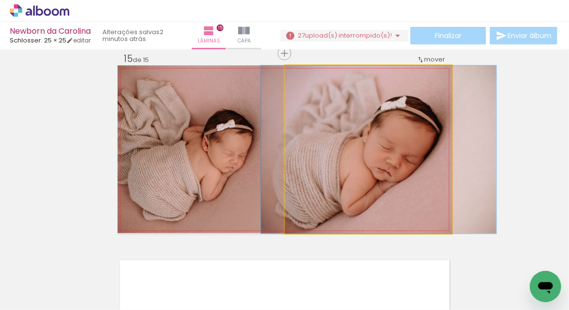
drag, startPoint x: 406, startPoint y: 167, endPoint x: 416, endPoint y: 166, distance: 10.3
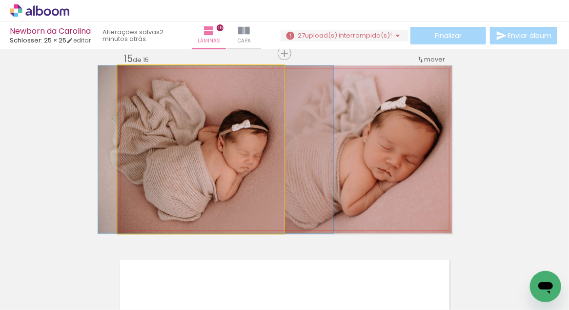
drag, startPoint x: 229, startPoint y: 178, endPoint x: 244, endPoint y: 176, distance: 15.2
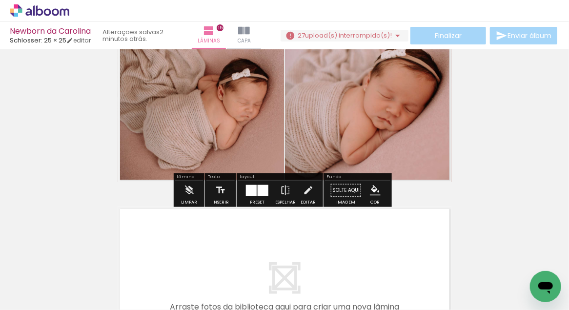
scroll to position [2777, 0]
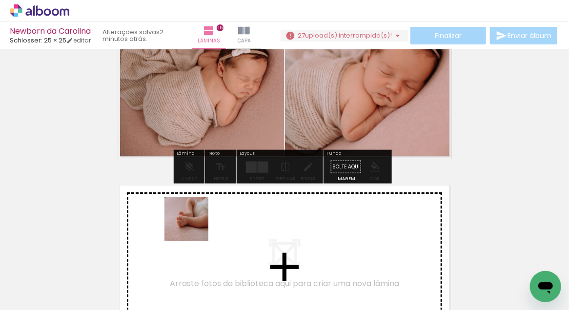
drag, startPoint x: 113, startPoint y: 276, endPoint x: 195, endPoint y: 226, distance: 95.9
click at [195, 226] on quentale-workspace at bounding box center [284, 155] width 569 height 310
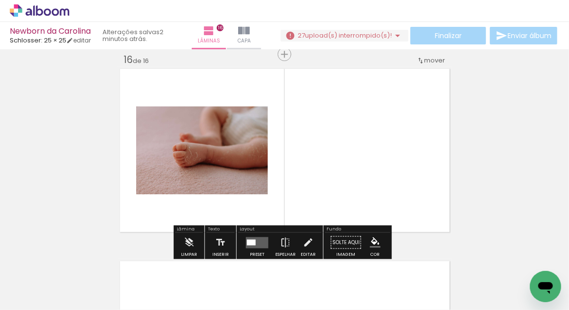
scroll to position [2895, 0]
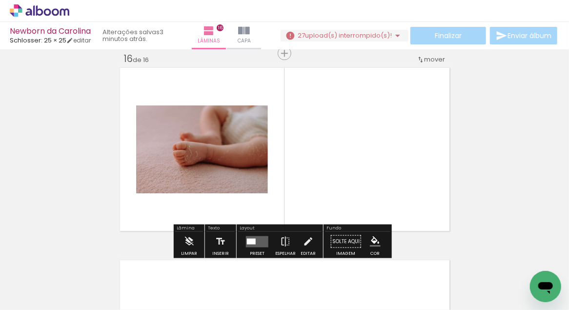
click at [265, 239] on quentale-layouter at bounding box center [257, 241] width 22 height 11
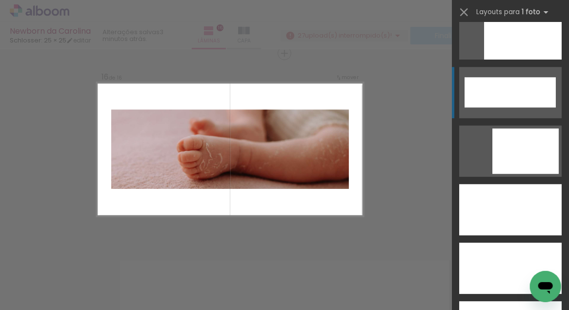
scroll to position [2719, 0]
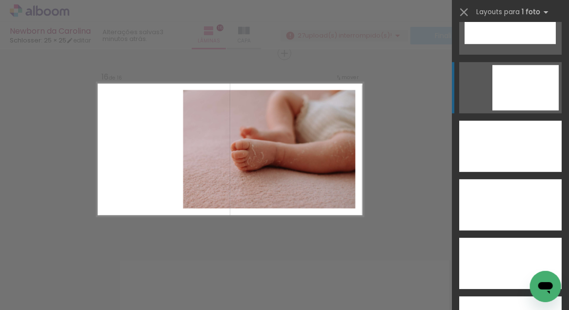
click at [496, 102] on div at bounding box center [525, 87] width 66 height 45
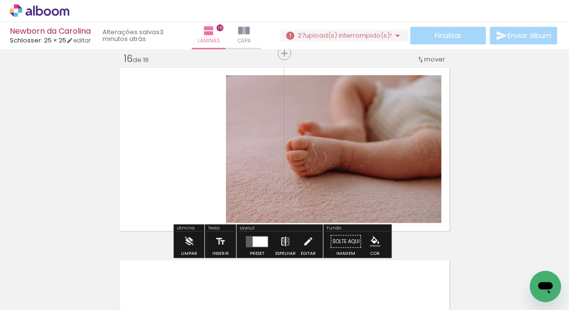
click at [283, 240] on iron-icon at bounding box center [285, 242] width 11 height 20
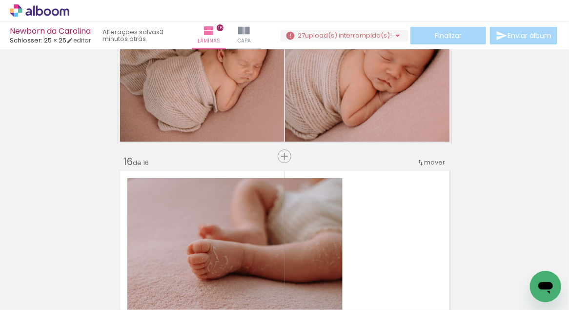
scroll to position [2790, 0]
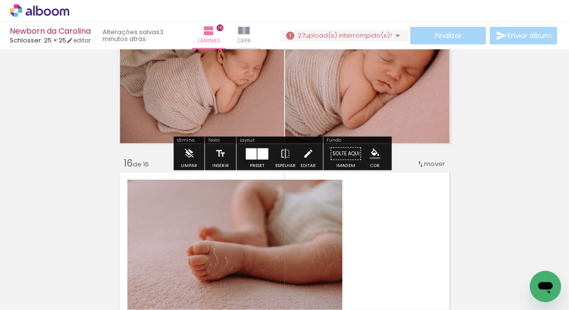
click at [384, 38] on span "upload(s) interrompido(s)!" at bounding box center [348, 35] width 87 height 9
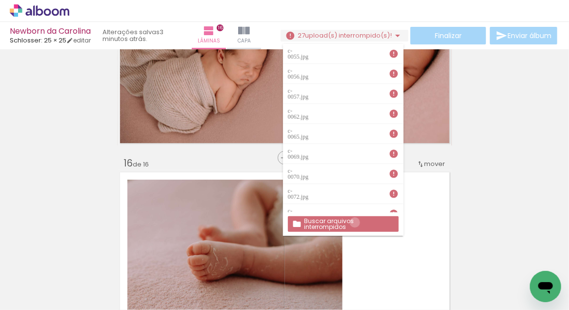
click at [0, 0] on slot "Buscar arquivos interrompidos" at bounding box center [0, 0] width 0 height 0
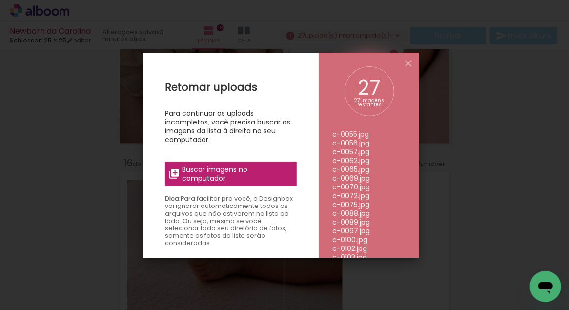
click at [228, 177] on span "Buscar imagens no computador" at bounding box center [236, 174] width 109 height 18
click at [0, 0] on input "file" at bounding box center [0, 0] width 0 height 0
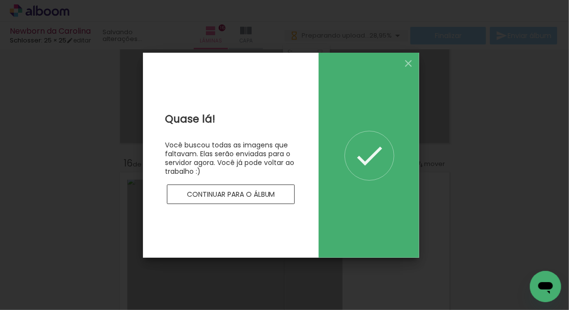
click at [0, 0] on slot "Continuar para o álbum" at bounding box center [0, 0] width 0 height 0
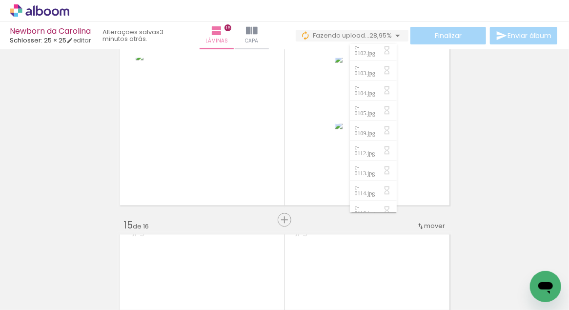
scroll to position [317, 0]
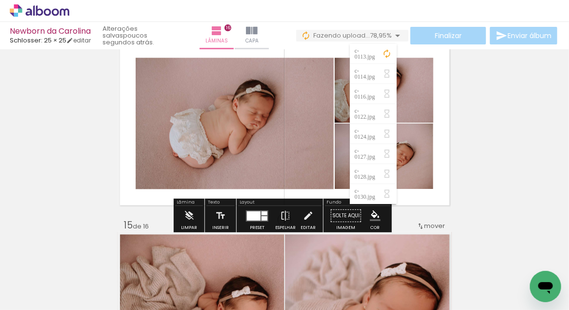
click at [395, 34] on iron-icon at bounding box center [398, 36] width 12 height 12
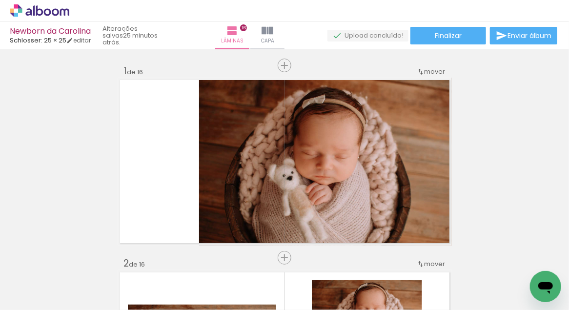
scroll to position [2719, 0]
click at [455, 33] on span "Finalizar" at bounding box center [448, 35] width 27 height 7
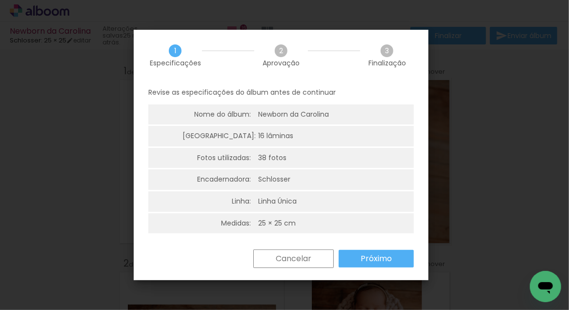
click at [0, 0] on slot "Próximo" at bounding box center [0, 0] width 0 height 0
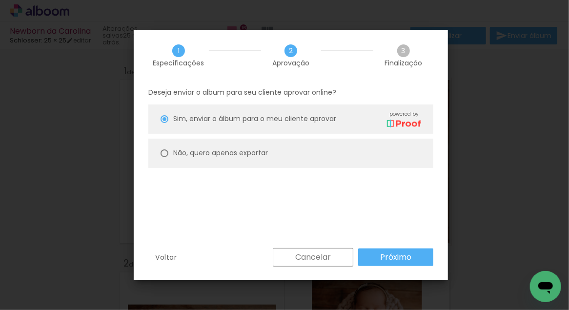
click at [0, 0] on slot "Não, quero apenas exportar" at bounding box center [0, 0] width 0 height 0
type paper-radio-button "on"
click at [377, 249] on paper-button "Próximo" at bounding box center [395, 257] width 75 height 18
type input "Alta, 300 DPI"
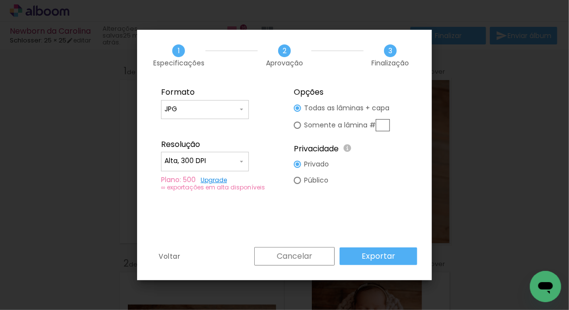
click at [0, 0] on slot "Exportar" at bounding box center [0, 0] width 0 height 0
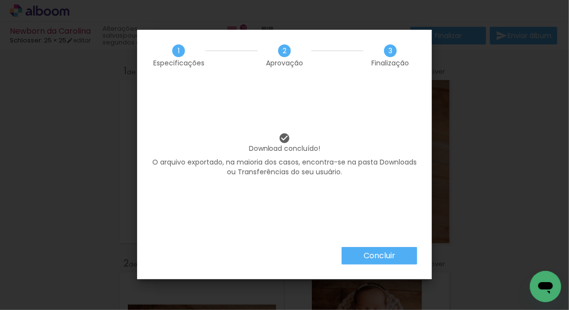
scroll to position [2719, 0]
click at [0, 0] on slot "Concluir" at bounding box center [0, 0] width 0 height 0
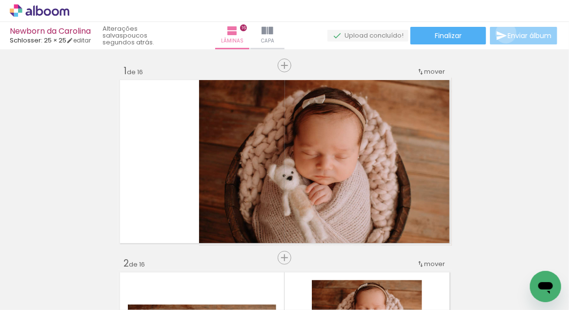
click at [503, 33] on iron-icon at bounding box center [502, 36] width 12 height 12
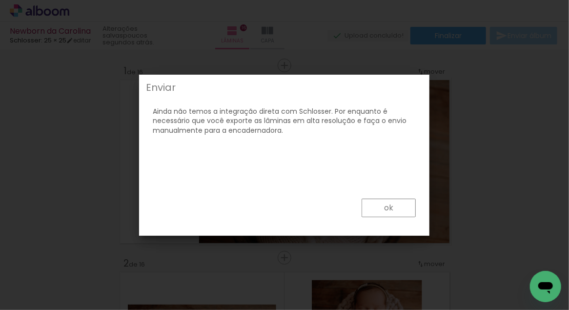
click at [377, 203] on paper-button "ok" at bounding box center [388, 207] width 54 height 19
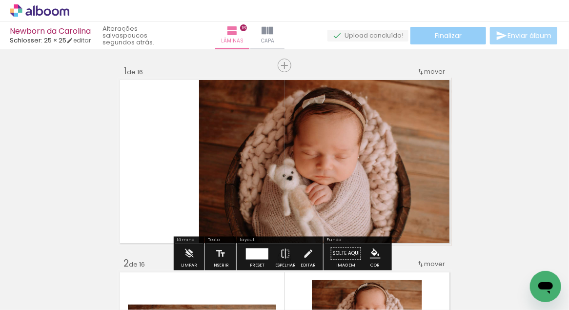
click at [437, 33] on span "Finalizar" at bounding box center [448, 35] width 27 height 7
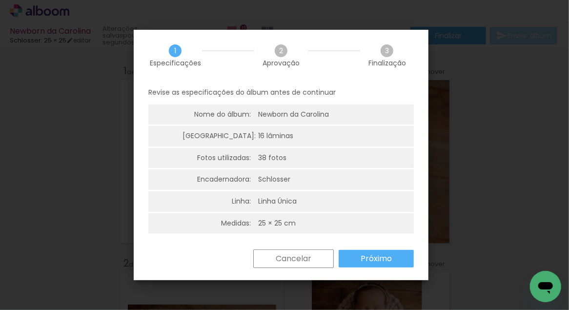
click at [358, 258] on paper-button "Próximo" at bounding box center [375, 259] width 75 height 18
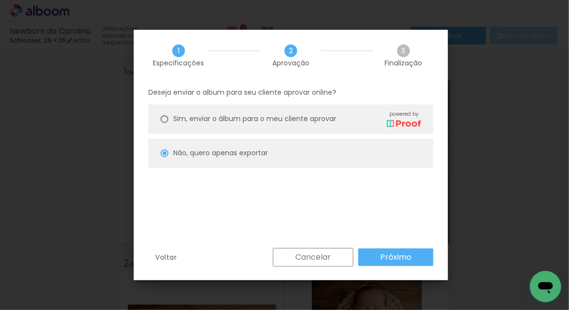
click at [252, 117] on span "Sim, enviar o álbum para o meu cliente aprovar" at bounding box center [254, 119] width 163 height 10
type paper-radio-button "on"
click at [413, 257] on paper-button "Próximo" at bounding box center [395, 257] width 75 height 18
